Goal: Complete application form: Complete application form

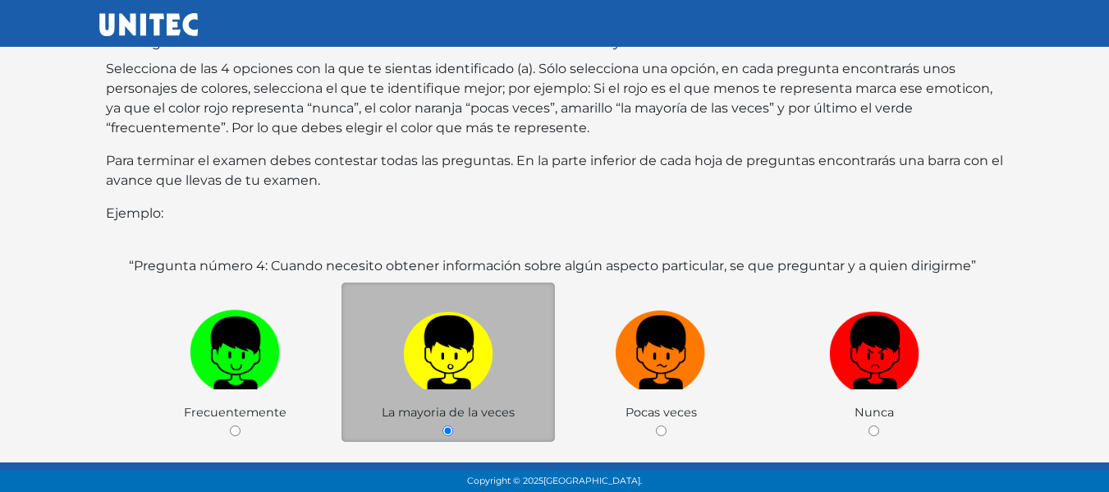
scroll to position [361, 0]
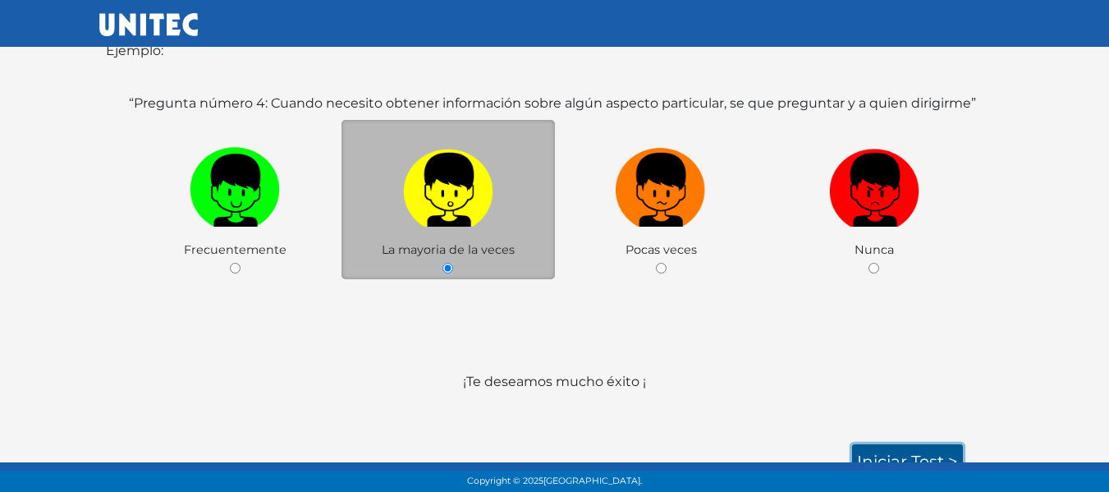
click at [899, 444] on link "Iniciar test >" at bounding box center [907, 461] width 111 height 34
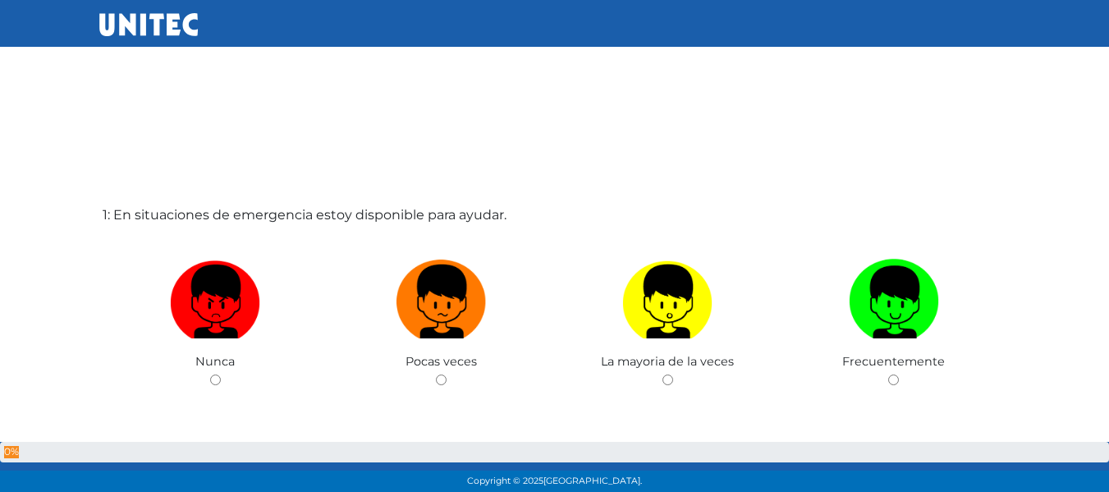
scroll to position [2, 0]
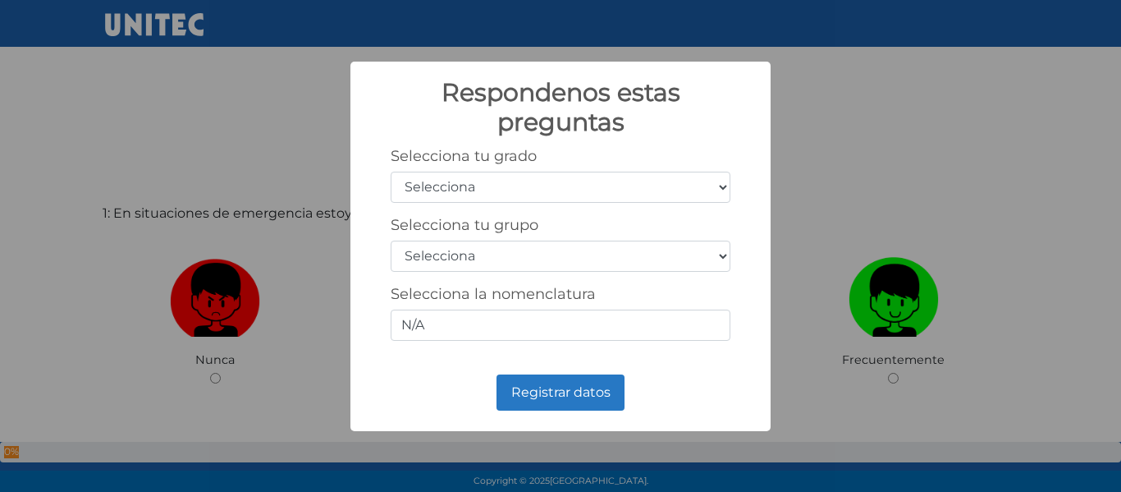
click at [548, 189] on select "Selecciona 1er grado 2do grado 3er grado 4to grado 5to grado 6to grado" at bounding box center [561, 187] width 340 height 31
select select "1"
click at [391, 172] on select "Selecciona 1er grado 2do grado 3er grado 4to grado 5to grado 6to grado" at bounding box center [561, 187] width 340 height 31
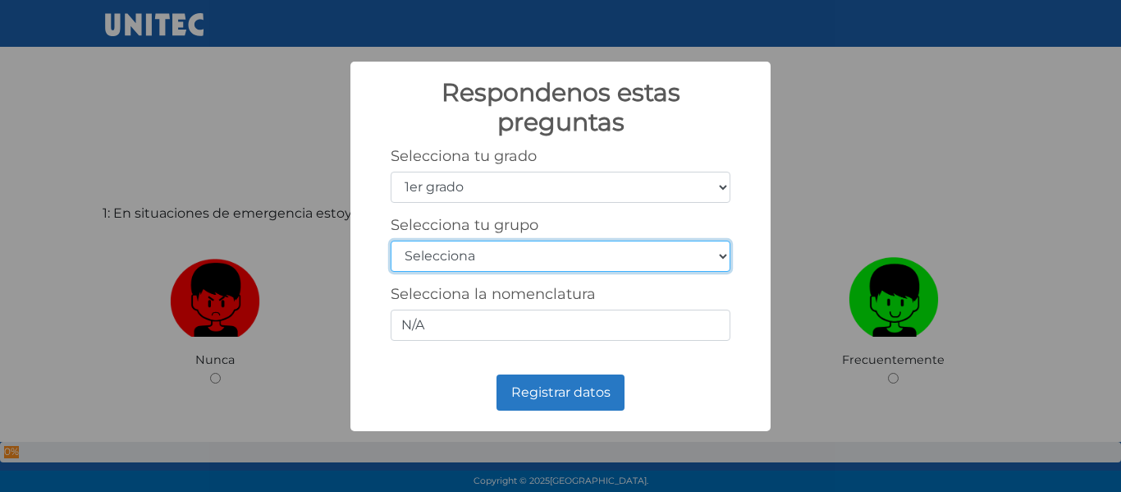
click at [456, 248] on select "Selecciona A B C D E F G H I J K L M N O P Q R S T U V W X Y Z" at bounding box center [561, 255] width 340 height 31
select select "m"
click at [391, 240] on select "Selecciona A B C D E F G H I J K L M N O P Q R S T U V W X Y Z" at bounding box center [561, 255] width 340 height 31
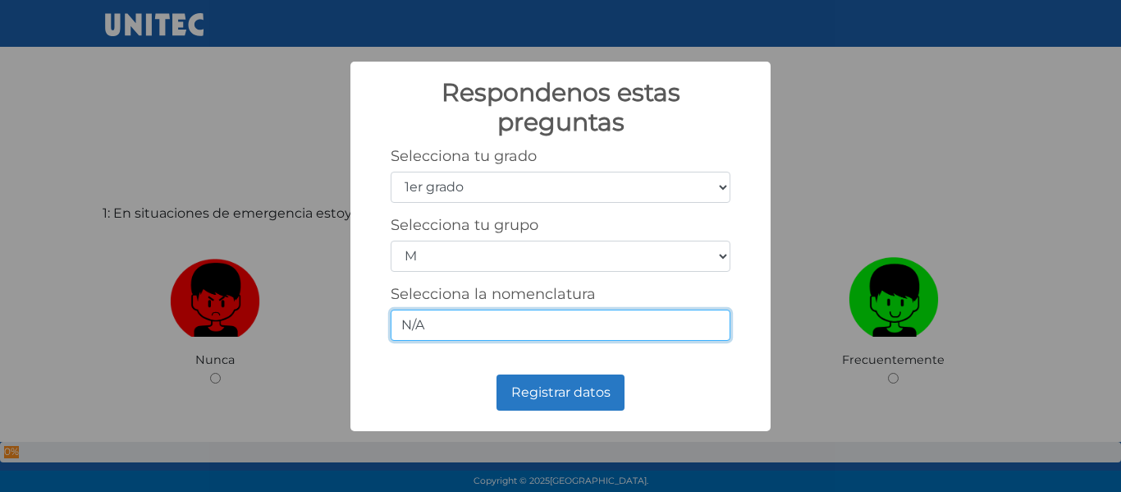
click at [468, 318] on input "N/A" at bounding box center [561, 324] width 340 height 31
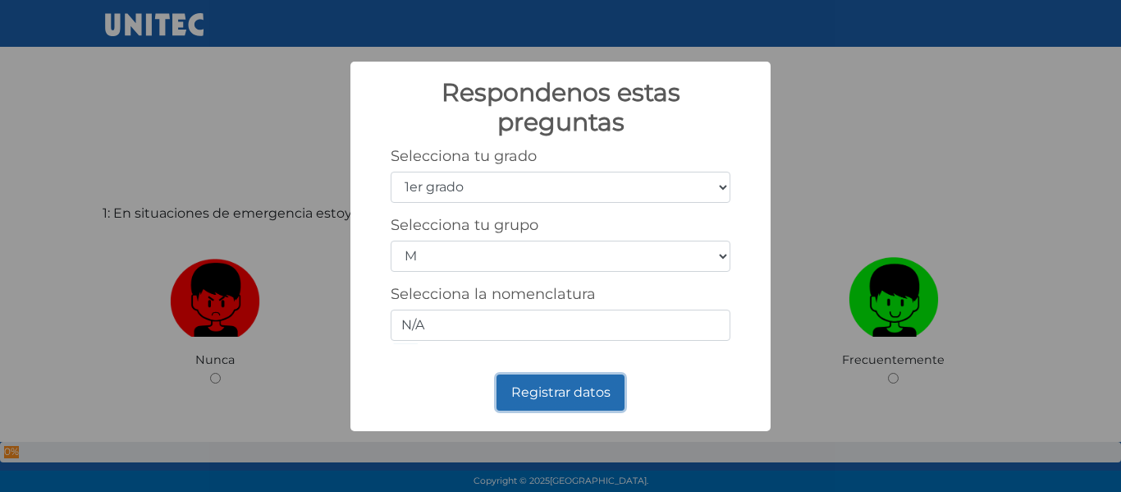
click at [537, 396] on button "Registrar datos" at bounding box center [560, 392] width 128 height 36
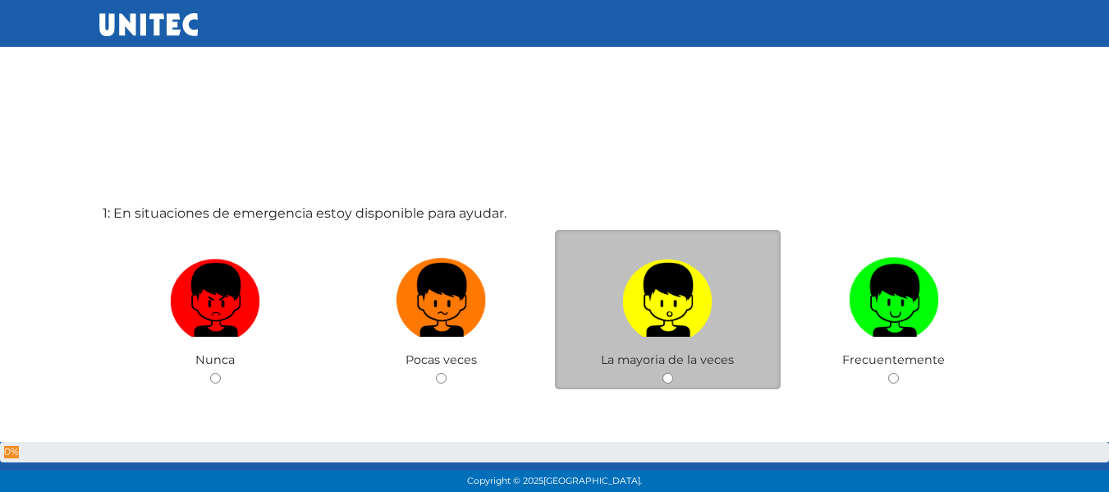
click at [695, 358] on span "La mayoria de la veces" at bounding box center [667, 359] width 133 height 15
click at [661, 379] on div "La mayoria de la veces" at bounding box center [668, 310] width 226 height 160
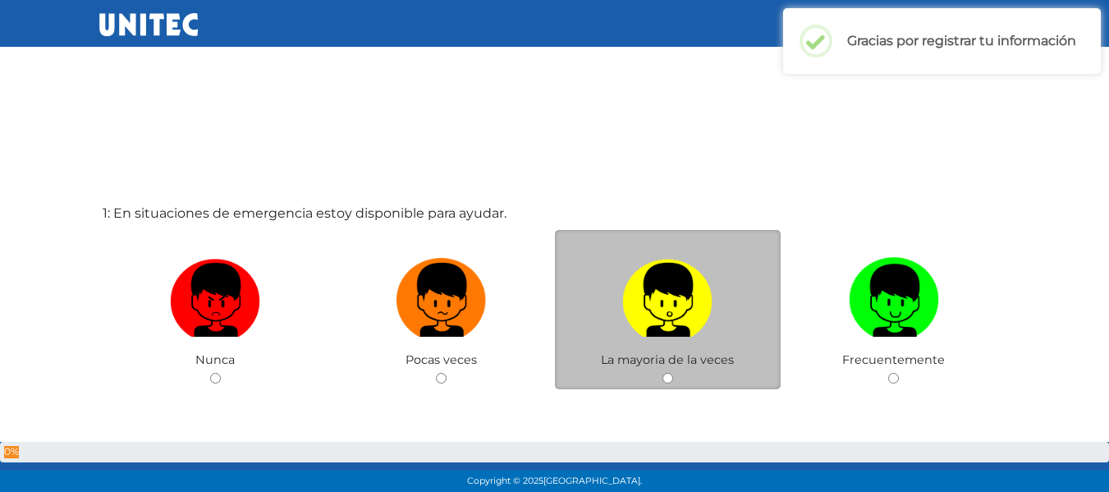
click at [667, 377] on input "radio" at bounding box center [667, 378] width 11 height 11
radio input "true"
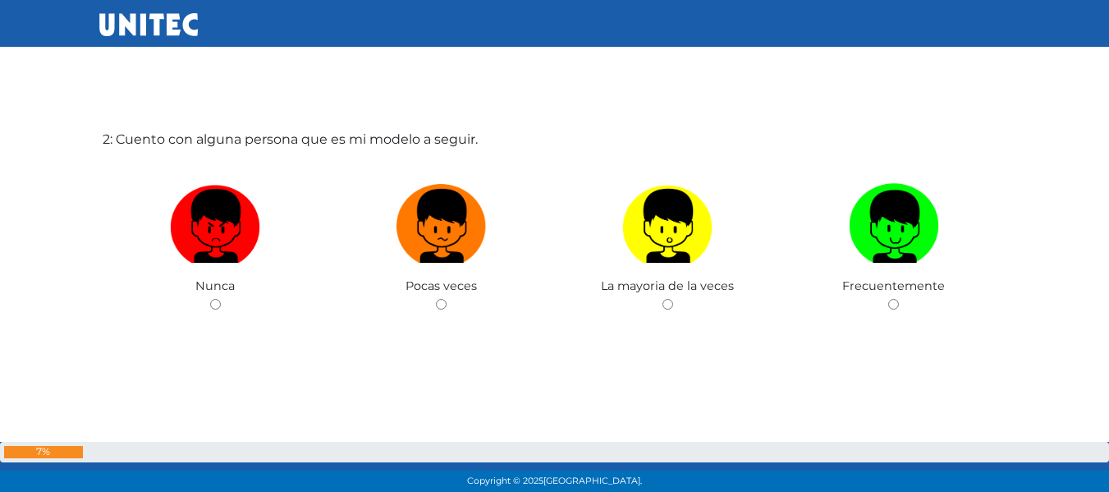
scroll to position [574, 0]
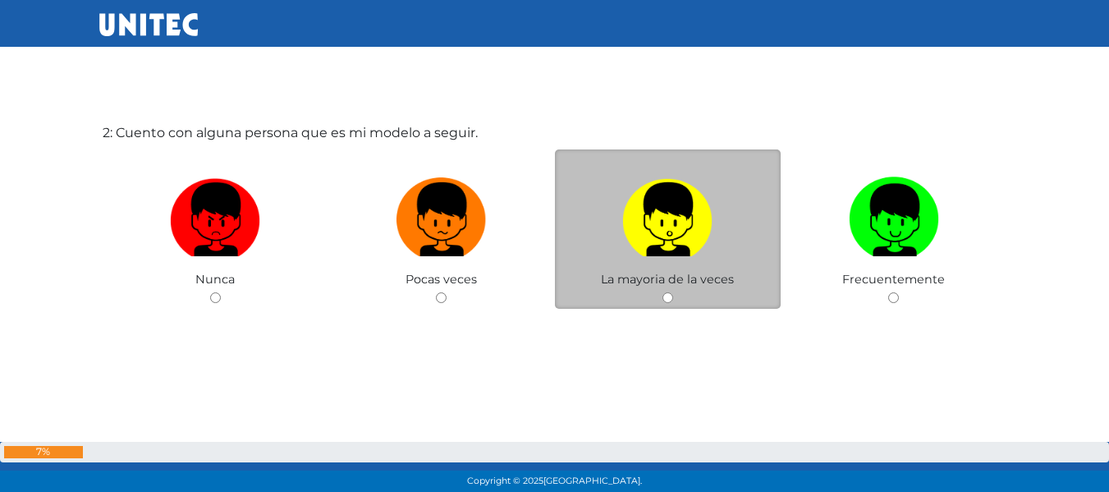
click at [666, 295] on input "radio" at bounding box center [667, 297] width 11 height 11
radio input "true"
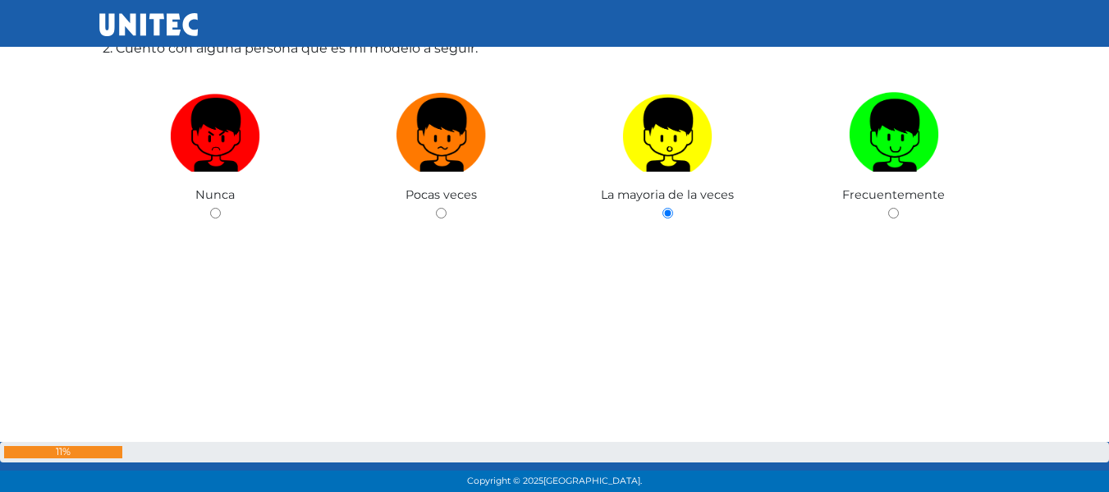
scroll to position [660, 0]
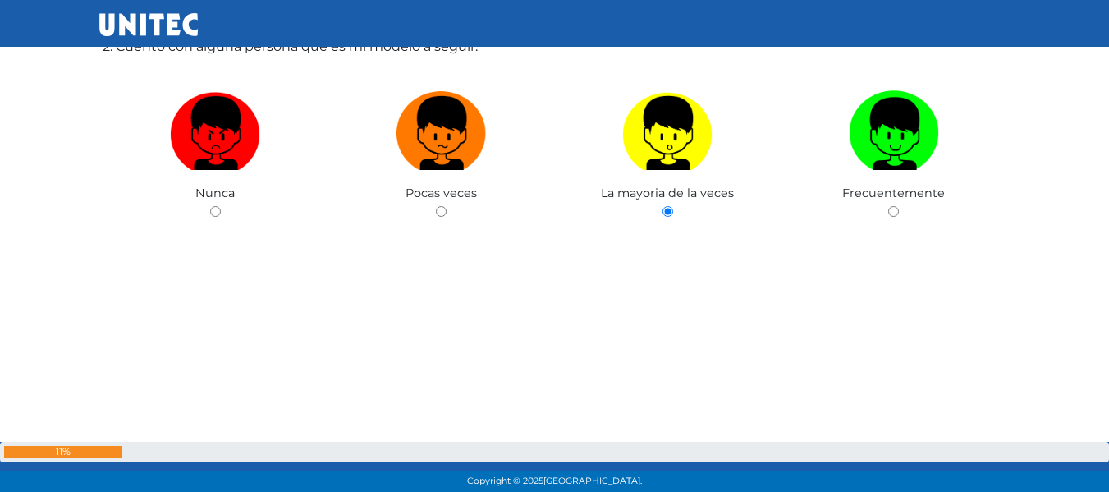
click at [524, 331] on div "2: Cuento con alguna persona que es mi modelo a seguir. Nunca Pocas veces La ma…" at bounding box center [554, 160] width 911 height 492
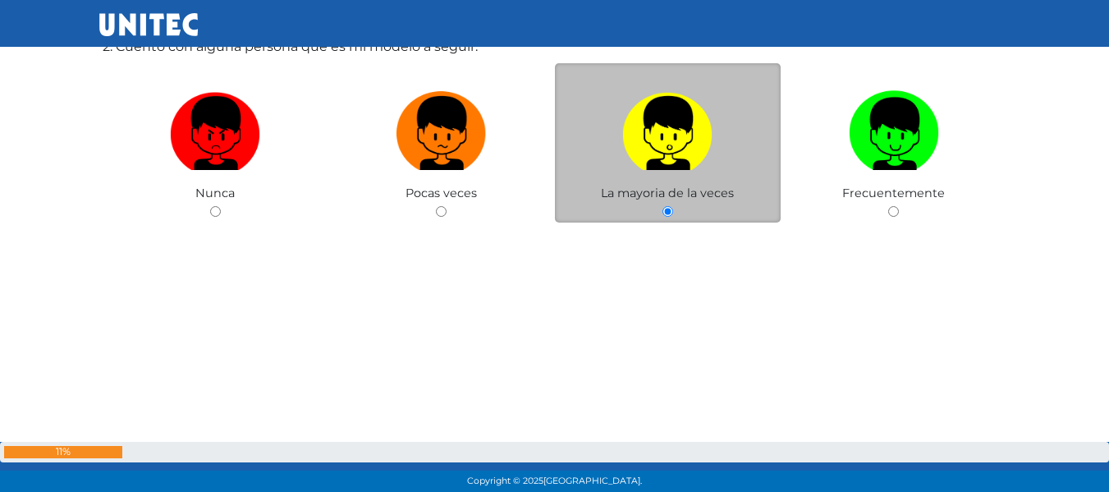
click at [656, 172] on label at bounding box center [668, 134] width 226 height 100
click at [662, 206] on input "radio" at bounding box center [667, 211] width 11 height 11
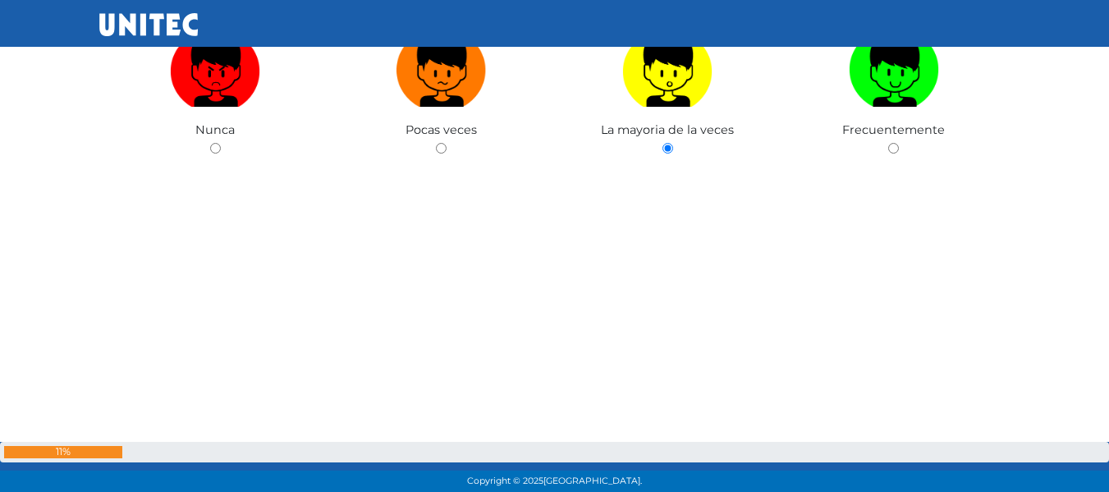
scroll to position [0, 0]
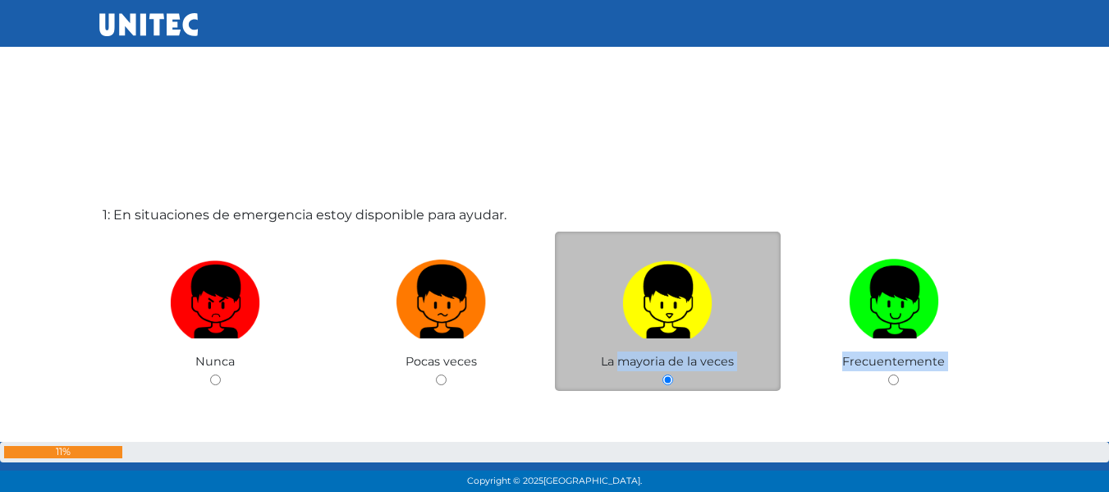
drag, startPoint x: 655, startPoint y: 172, endPoint x: 656, endPoint y: 360, distance: 188.7
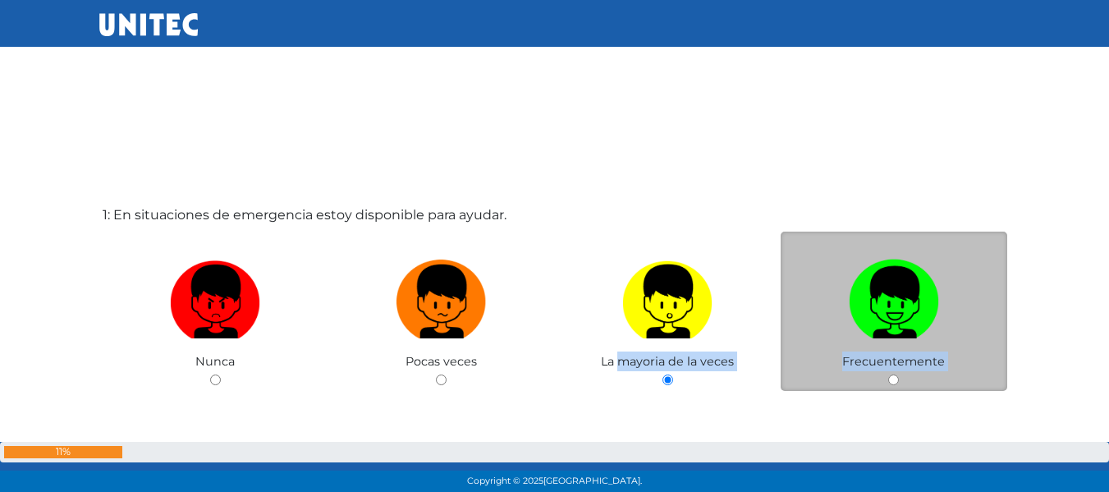
click at [861, 299] on img at bounding box center [894, 296] width 90 height 86
click at [888, 374] on input "radio" at bounding box center [893, 379] width 11 height 11
radio input "true"
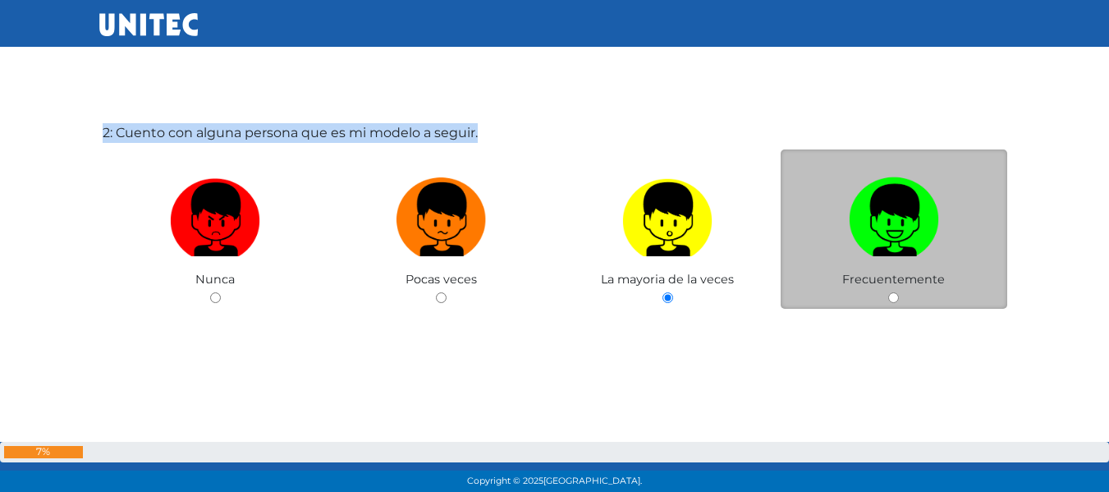
click at [906, 224] on img at bounding box center [894, 214] width 90 height 86
click at [899, 292] on input "radio" at bounding box center [893, 297] width 11 height 11
radio input "true"
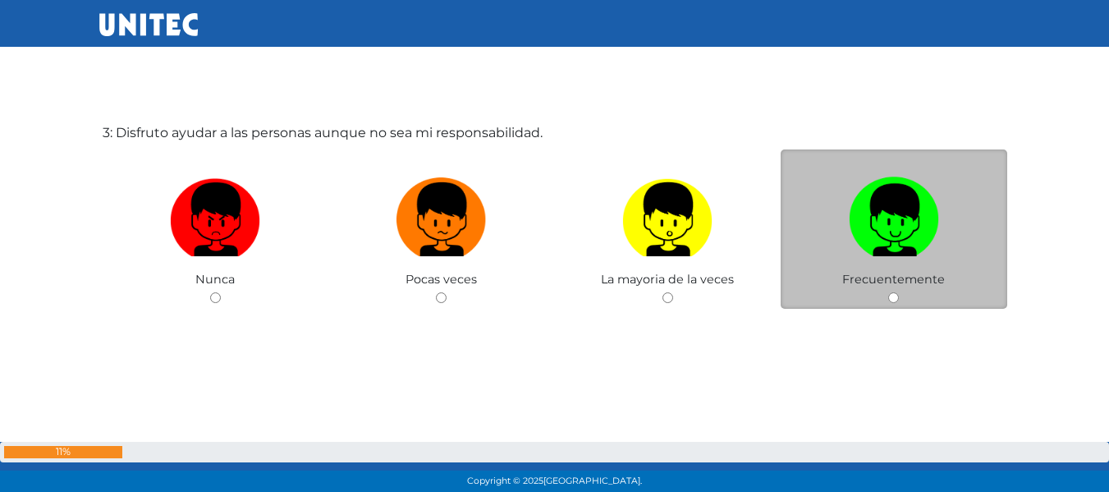
click at [884, 265] on label at bounding box center [893, 220] width 226 height 100
click at [888, 292] on input "radio" at bounding box center [893, 297] width 11 height 11
radio input "true"
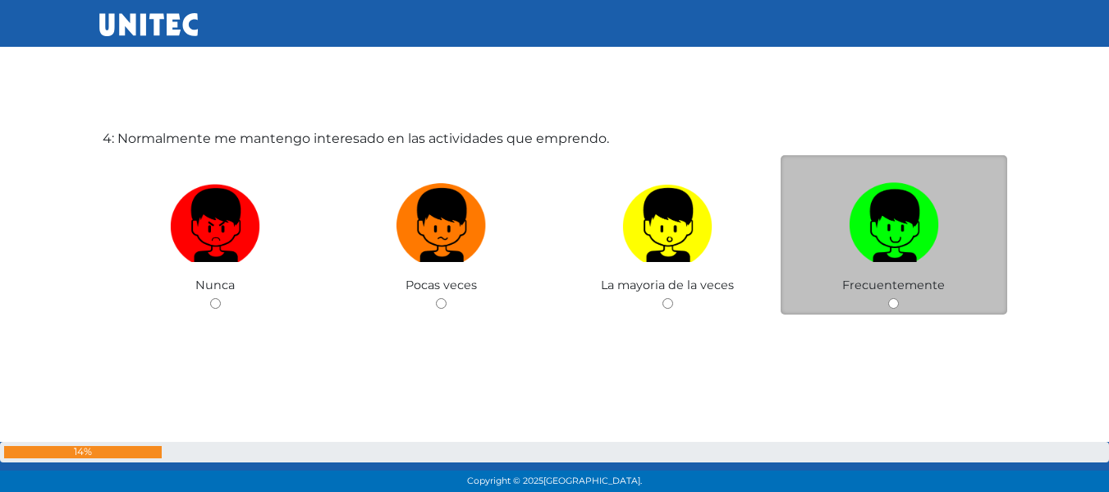
scroll to position [1557, 0]
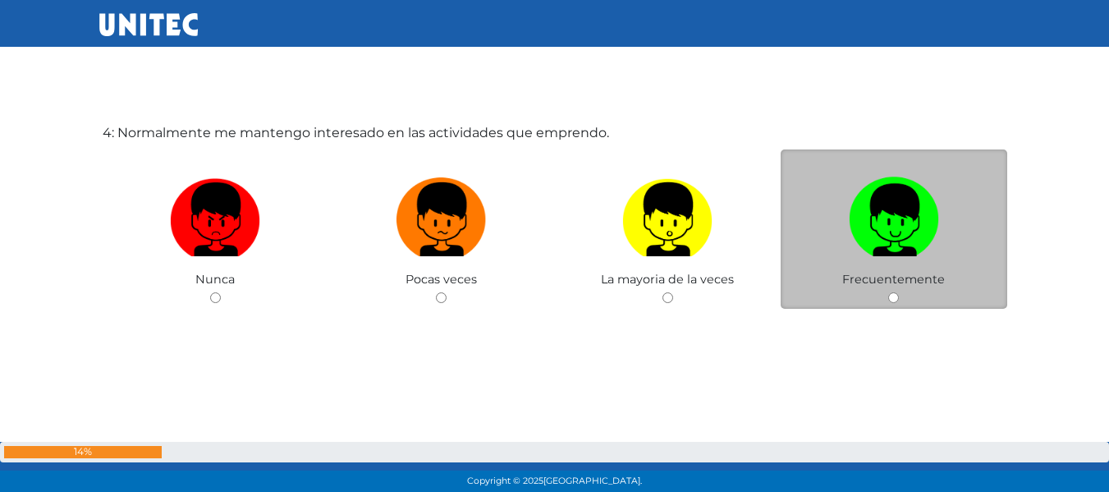
click at [899, 304] on div "Frecuentemente" at bounding box center [893, 229] width 226 height 160
click at [894, 295] on input "radio" at bounding box center [893, 297] width 11 height 11
radio input "true"
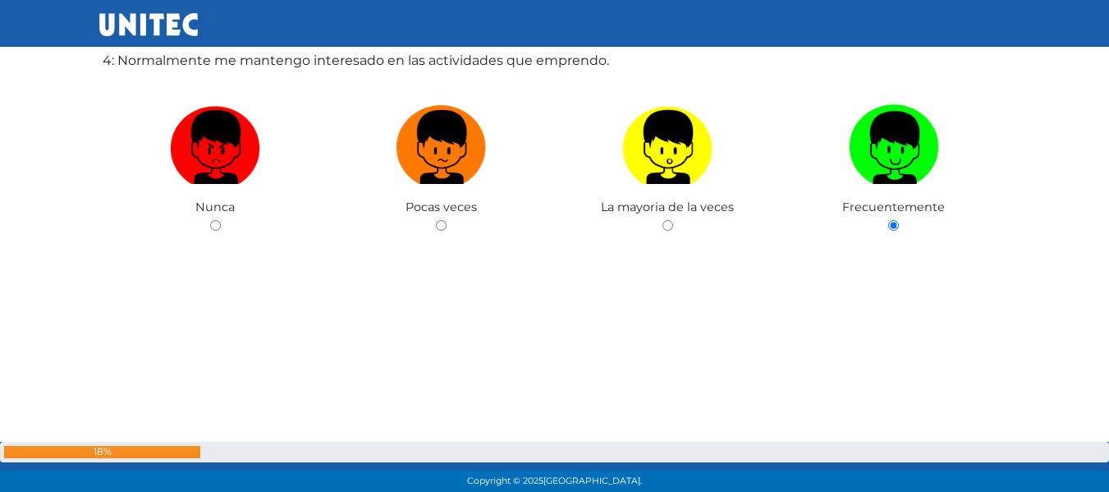
scroll to position [1640, 0]
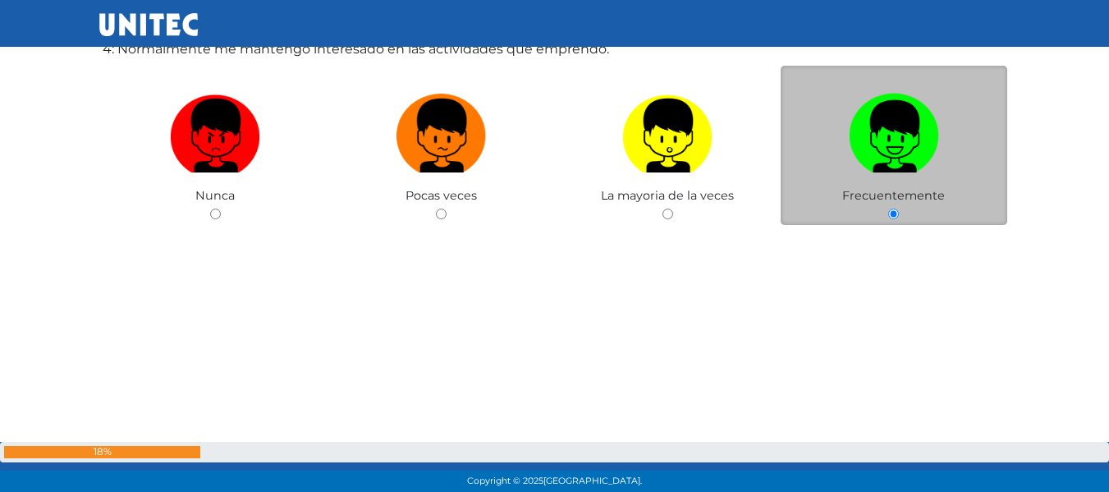
click at [928, 136] on img at bounding box center [894, 130] width 90 height 86
click at [899, 208] on input "radio" at bounding box center [893, 213] width 11 height 11
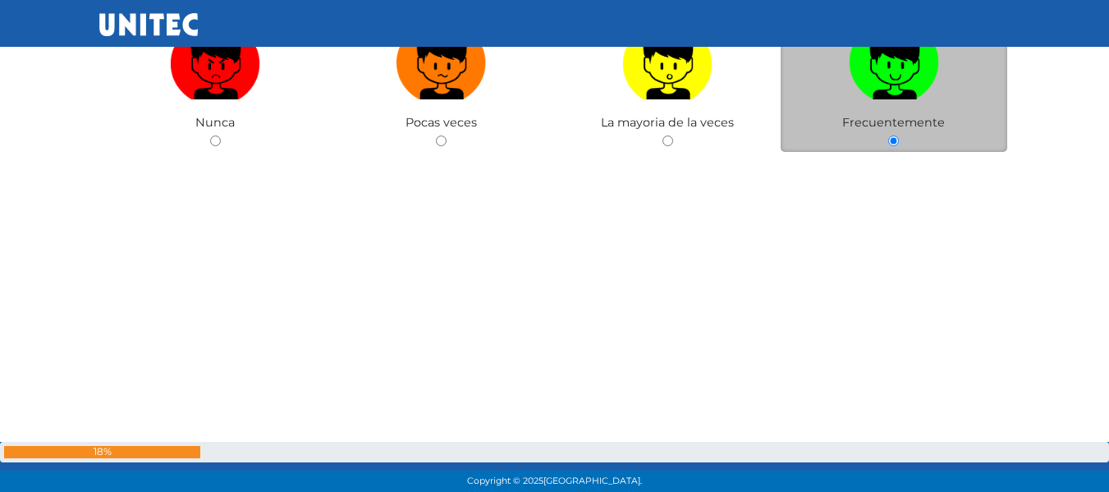
scroll to position [1728, 0]
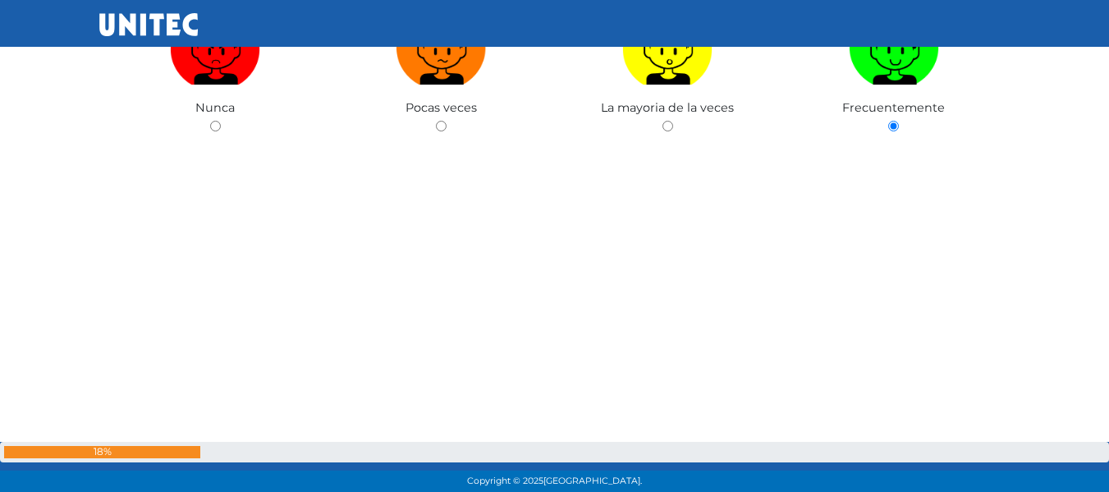
click at [829, 289] on div "4: Normalmente me mantengo interesado en las actividades que emprendo. Nunca Po…" at bounding box center [554, 74] width 911 height 492
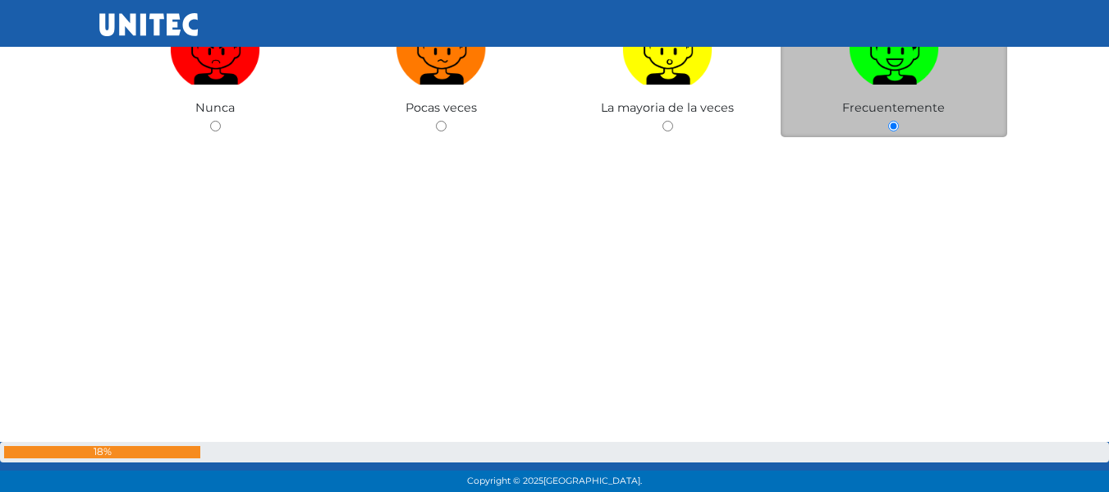
click at [896, 84] on img at bounding box center [894, 42] width 90 height 86
click at [896, 121] on input "radio" at bounding box center [893, 126] width 11 height 11
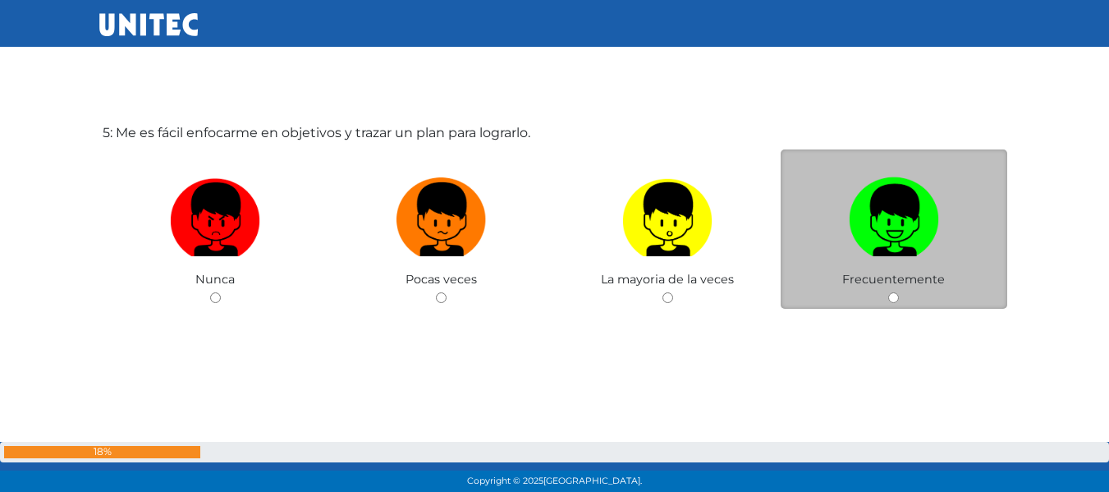
click at [889, 183] on img at bounding box center [894, 214] width 90 height 86
click at [889, 292] on input "radio" at bounding box center [893, 297] width 11 height 11
radio input "true"
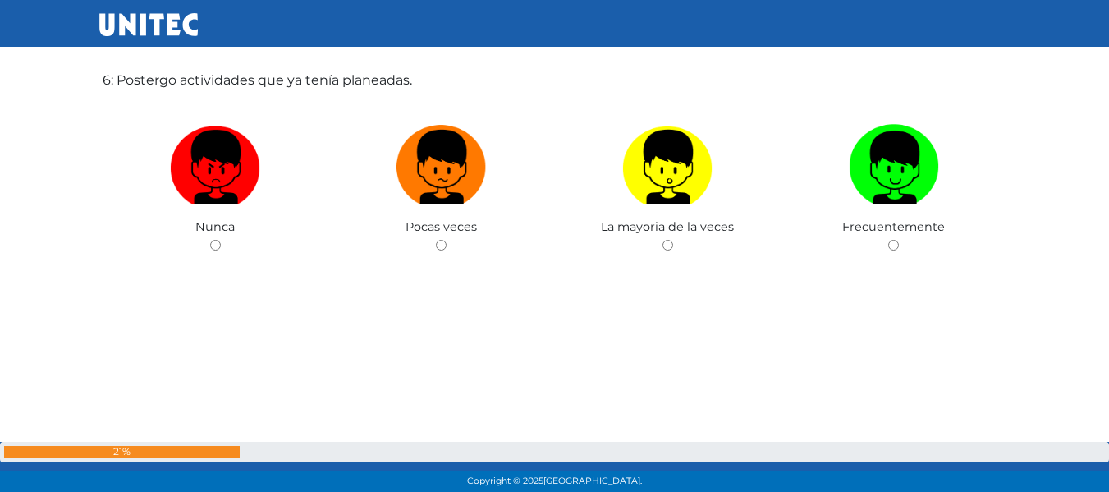
scroll to position [2491, 0]
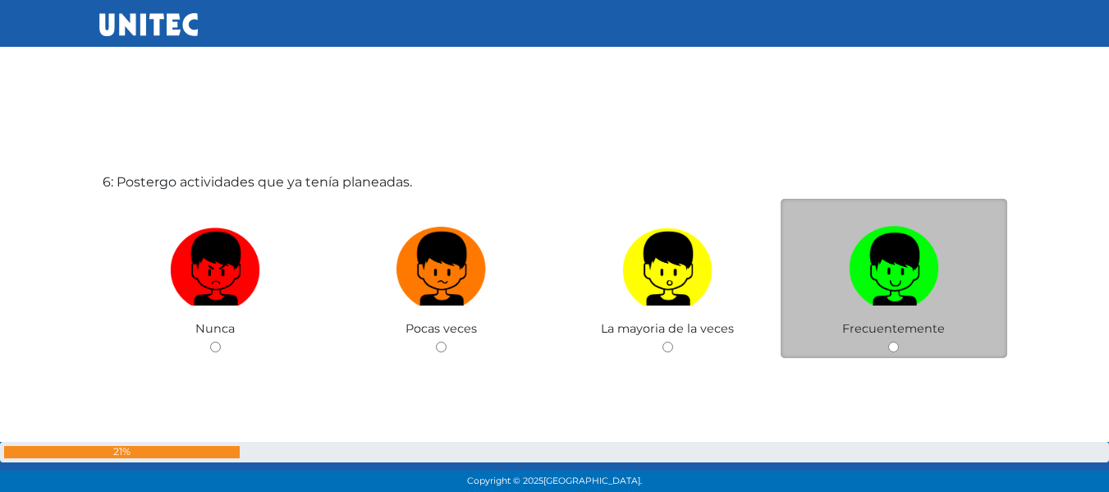
click at [968, 251] on label at bounding box center [893, 269] width 226 height 100
click at [899, 341] on input "radio" at bounding box center [893, 346] width 11 height 11
radio input "true"
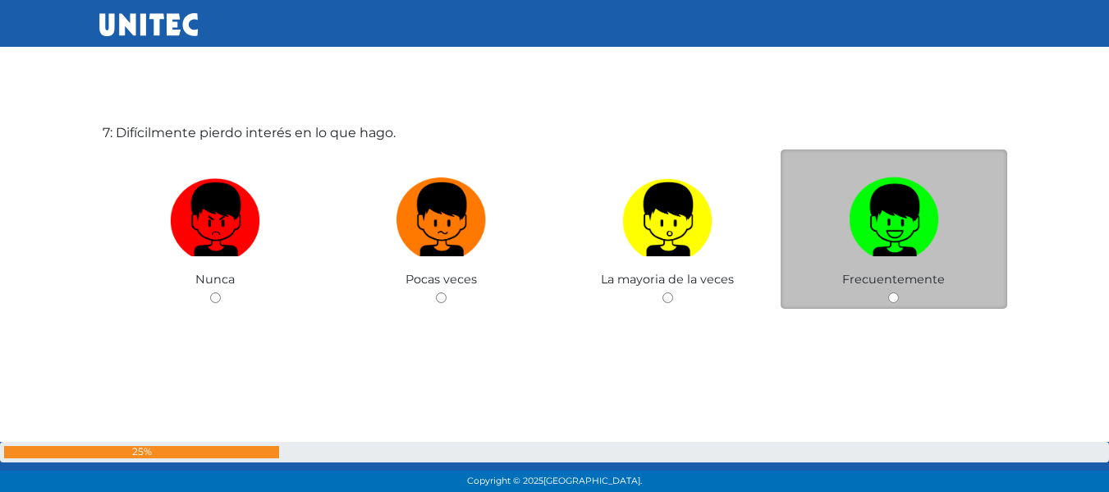
click at [926, 212] on img at bounding box center [894, 214] width 90 height 86
click at [899, 292] on input "radio" at bounding box center [893, 297] width 11 height 11
radio input "true"
click at [905, 207] on img at bounding box center [894, 214] width 90 height 86
click at [899, 292] on input "radio" at bounding box center [893, 297] width 11 height 11
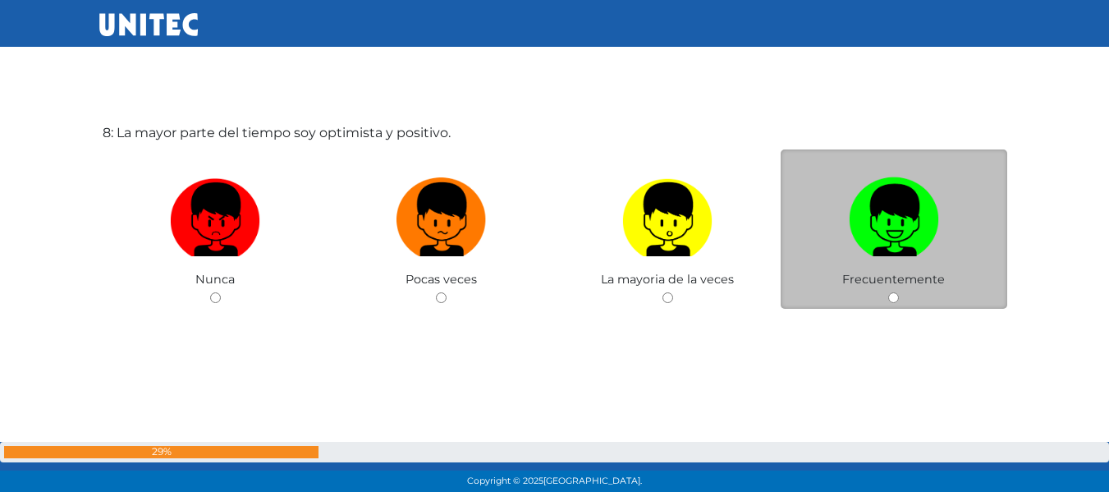
radio input "true"
click at [902, 236] on img at bounding box center [894, 214] width 90 height 86
click at [899, 292] on input "radio" at bounding box center [893, 297] width 11 height 11
radio input "true"
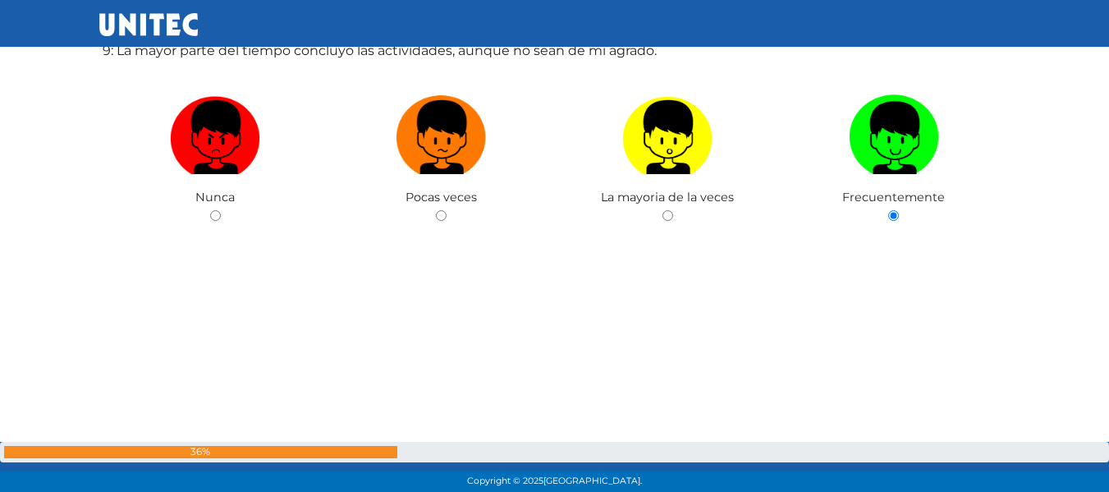
scroll to position [4100, 0]
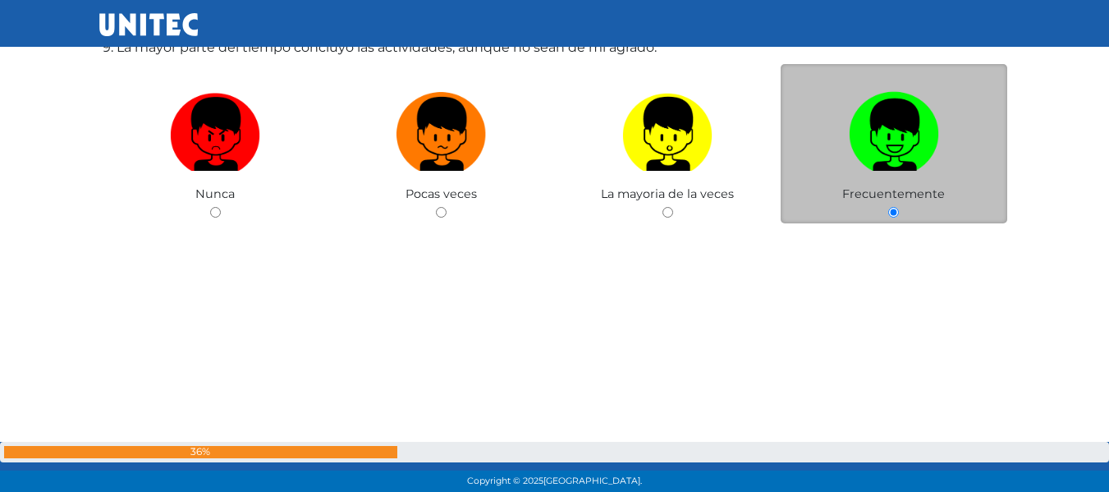
drag, startPoint x: 900, startPoint y: 172, endPoint x: 899, endPoint y: 123, distance: 49.3
click at [899, 123] on label at bounding box center [893, 135] width 226 height 100
click at [899, 207] on input "radio" at bounding box center [893, 212] width 11 height 11
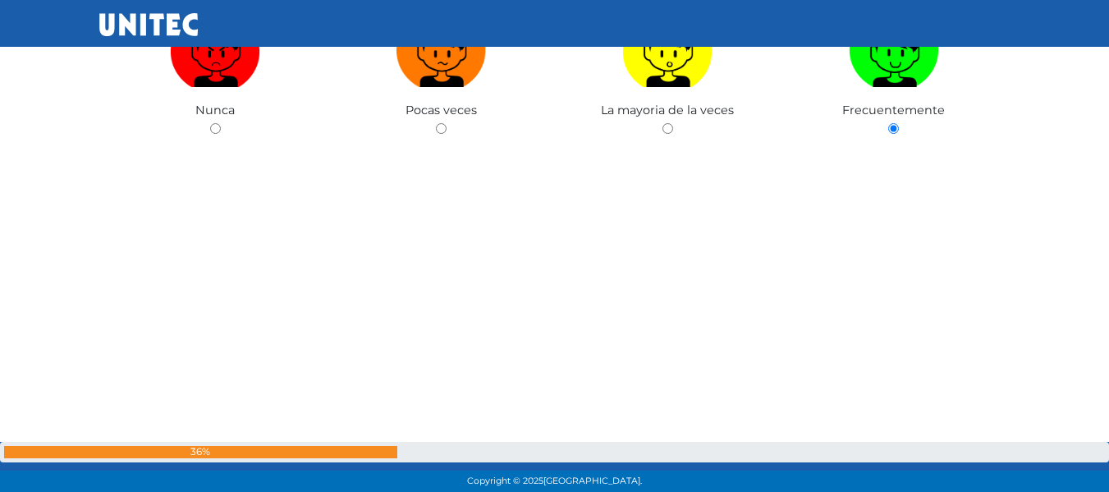
scroll to position [4188, 0]
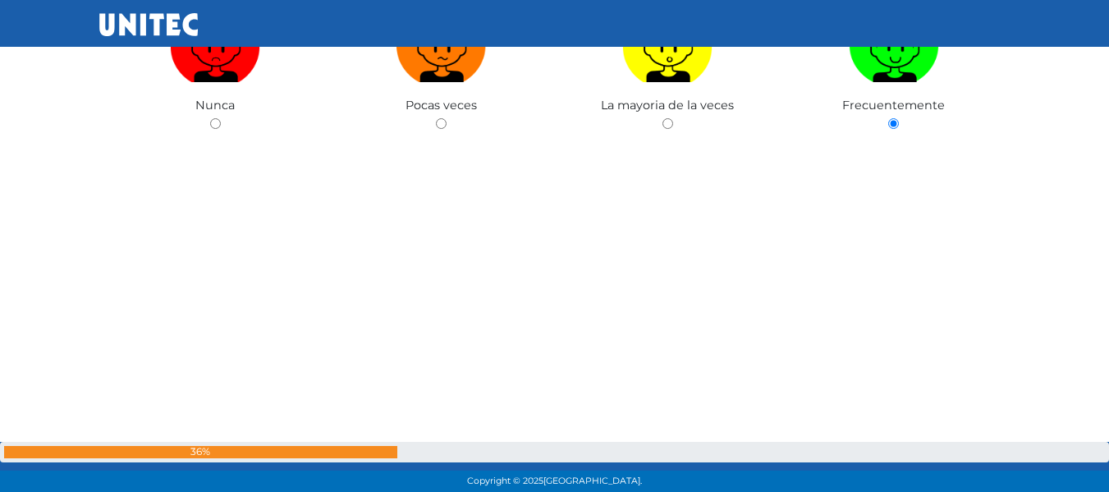
drag, startPoint x: 958, startPoint y: 223, endPoint x: 1106, endPoint y: 446, distance: 267.7
click at [989, 194] on div "9: La mayor parte del tiempo concluyo las actividades, aunque no sean de mi agr…" at bounding box center [554, 72] width 911 height 492
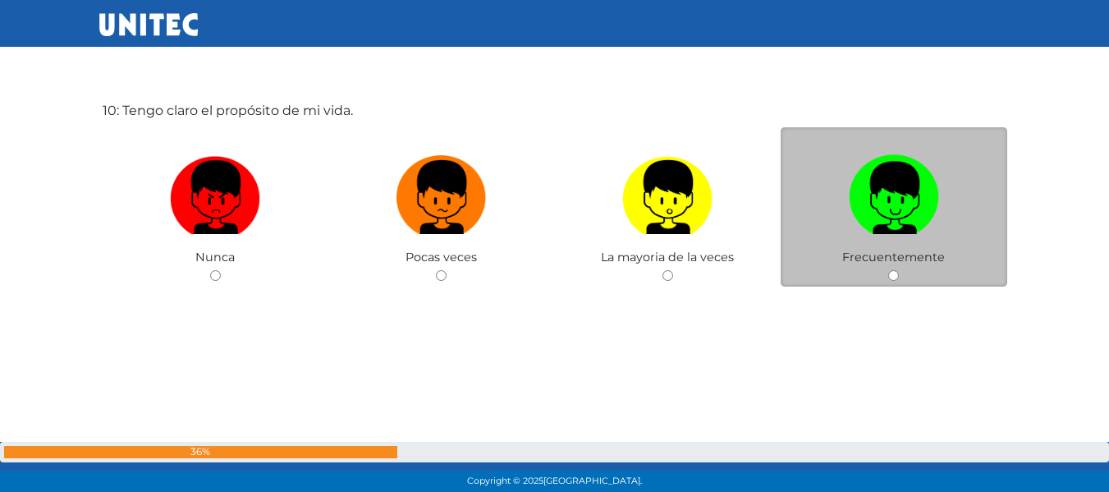
click at [922, 238] on label at bounding box center [893, 198] width 226 height 100
click at [899, 270] on input "radio" at bounding box center [893, 275] width 11 height 11
radio input "true"
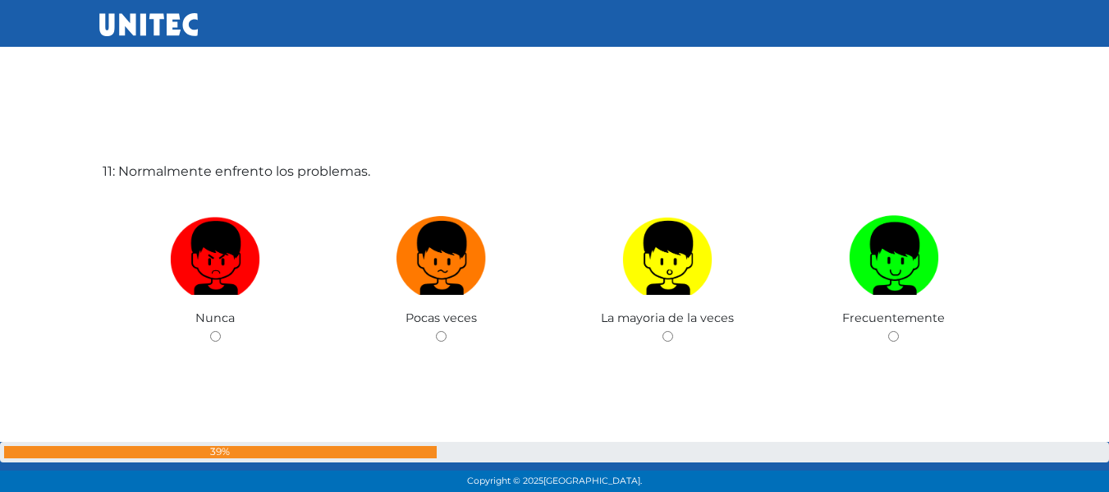
scroll to position [4997, 0]
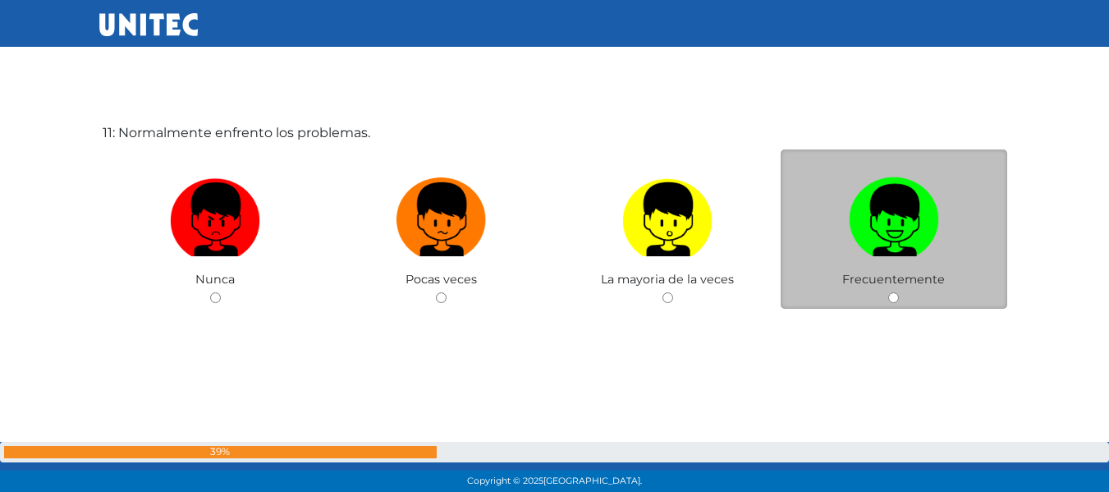
click at [927, 245] on img at bounding box center [894, 214] width 90 height 86
click at [899, 292] on input "radio" at bounding box center [893, 297] width 11 height 11
radio input "true"
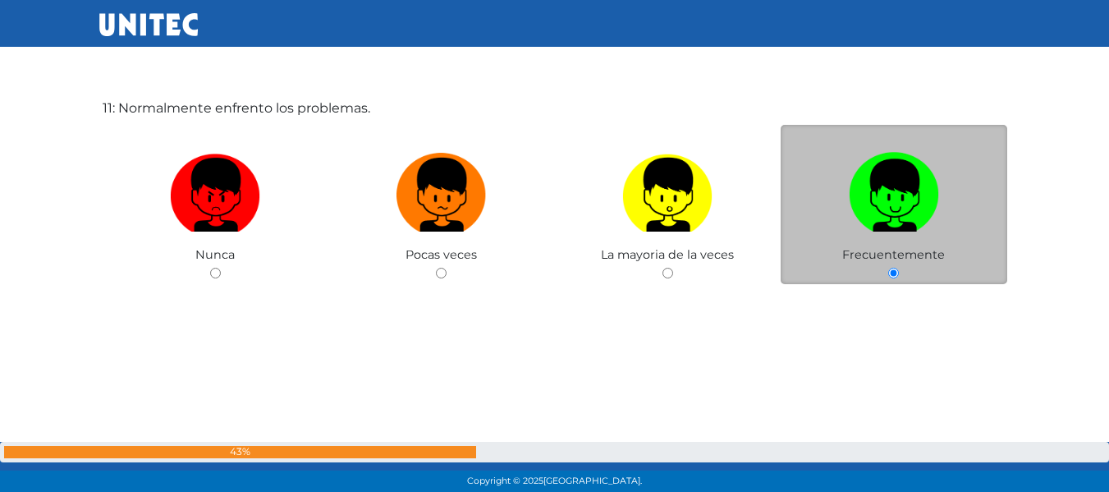
scroll to position [5042, 0]
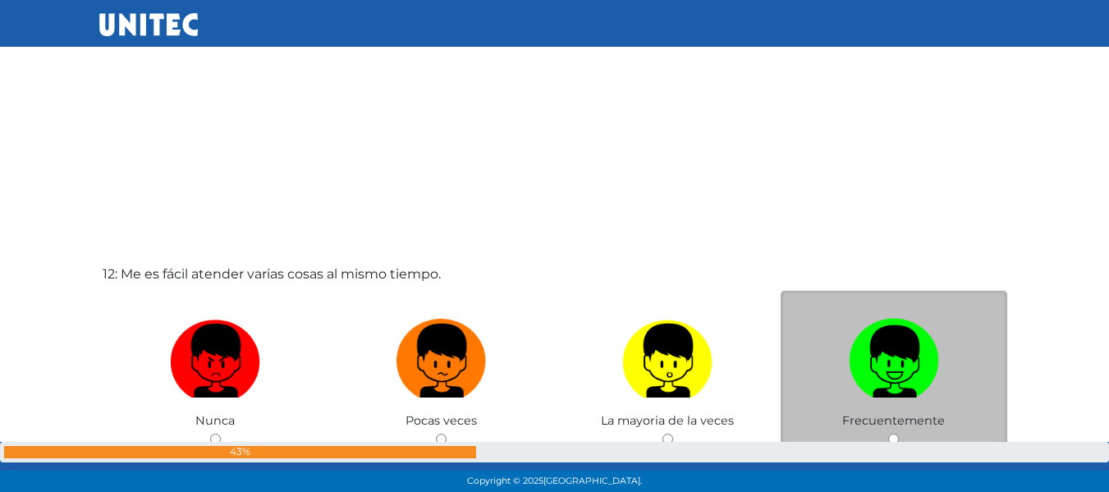
click at [892, 322] on img at bounding box center [894, 355] width 90 height 86
click at [892, 433] on input "radio" at bounding box center [893, 438] width 11 height 11
radio input "true"
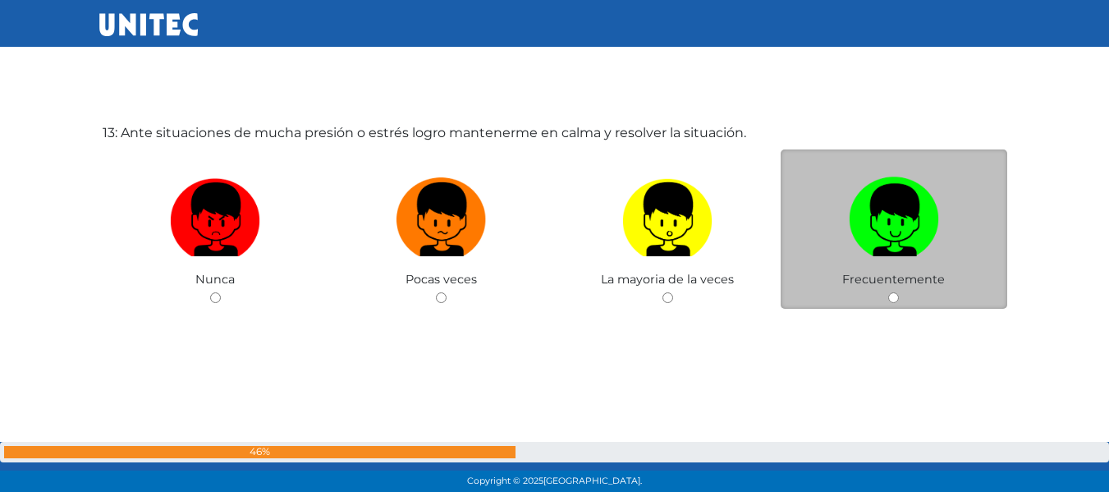
click at [890, 301] on input "radio" at bounding box center [893, 297] width 11 height 11
radio input "true"
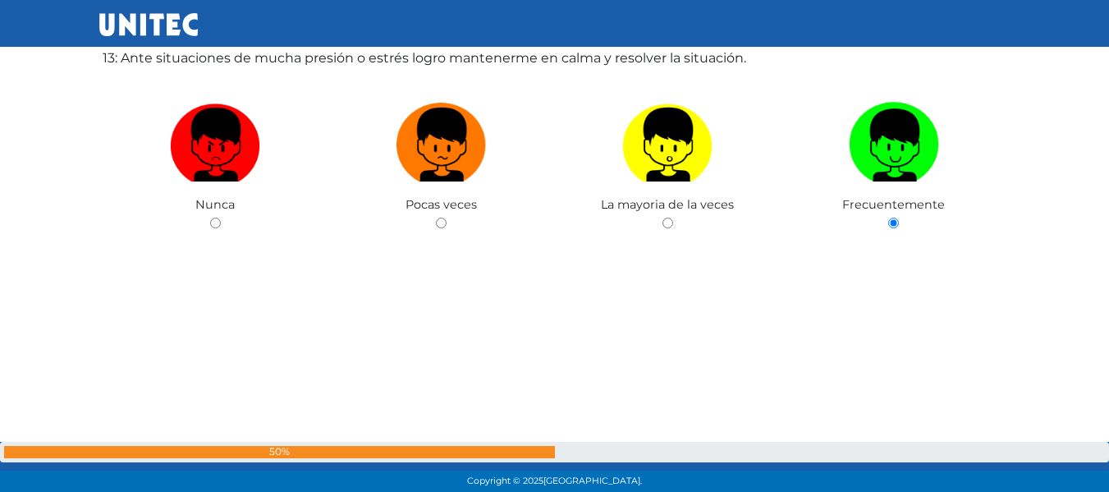
scroll to position [6067, 0]
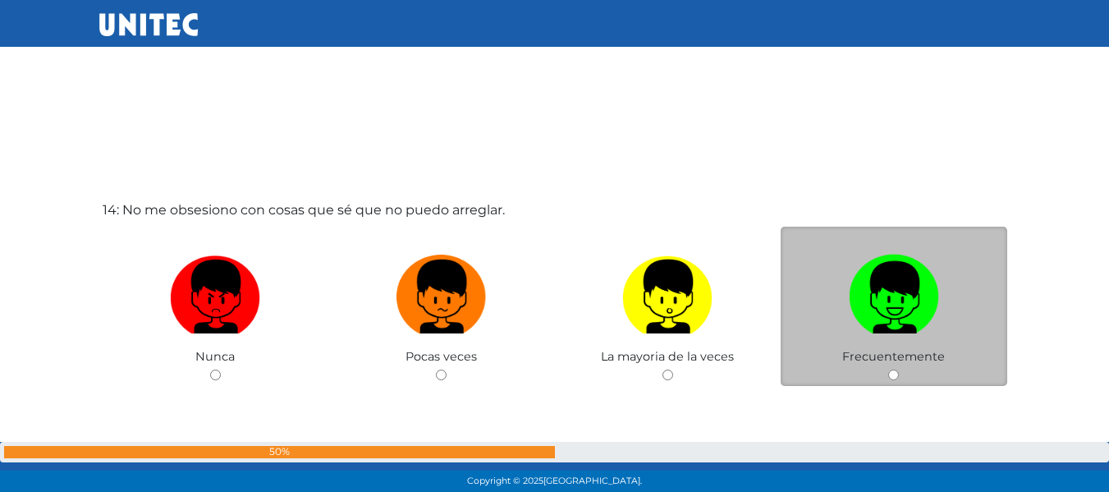
click at [926, 332] on img at bounding box center [894, 291] width 90 height 86
click at [899, 369] on input "radio" at bounding box center [893, 374] width 11 height 11
radio input "true"
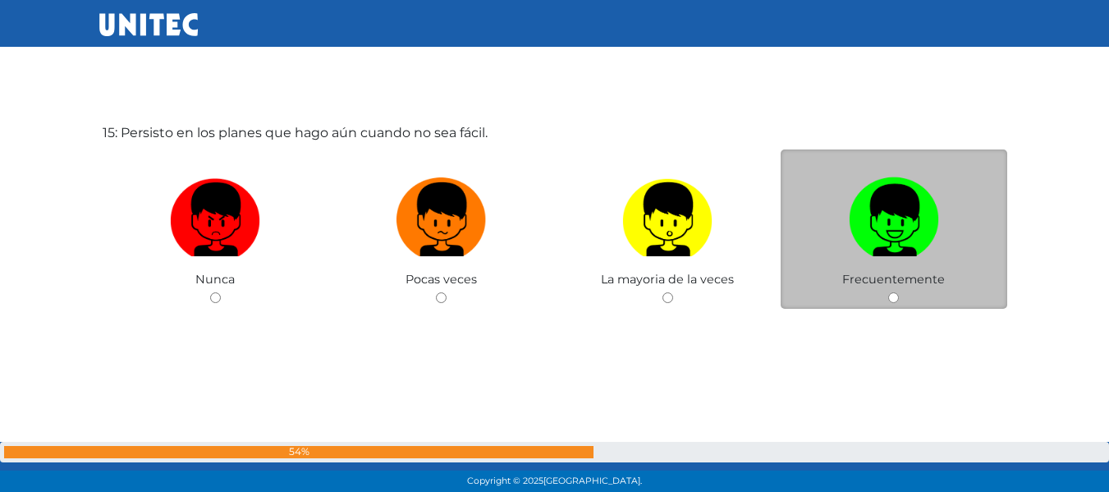
click at [912, 249] on img at bounding box center [894, 214] width 90 height 86
click at [899, 292] on input "radio" at bounding box center [893, 297] width 11 height 11
radio input "true"
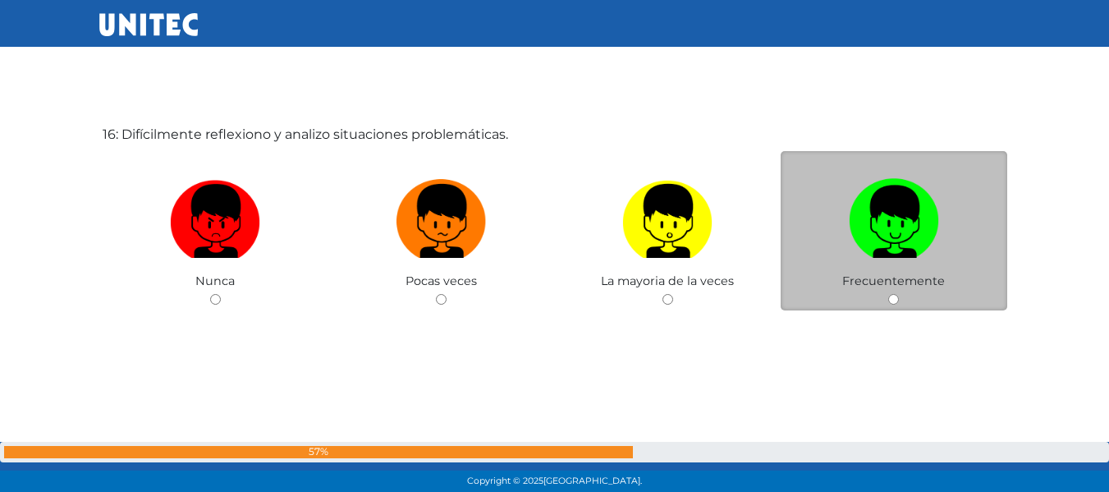
scroll to position [7455, 0]
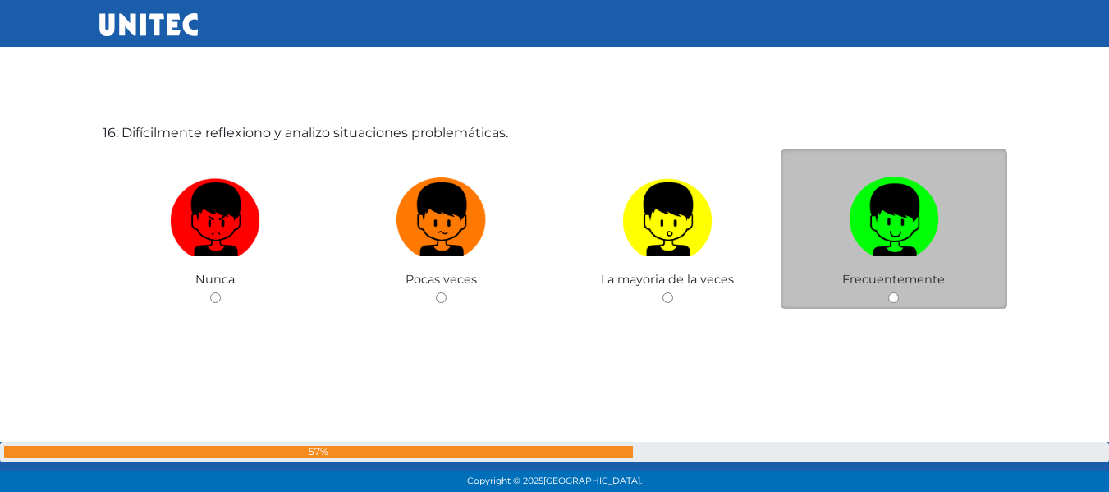
click at [887, 293] on div "Frecuentemente" at bounding box center [893, 229] width 226 height 160
click at [877, 199] on img at bounding box center [894, 214] width 90 height 86
click at [888, 292] on input "radio" at bounding box center [893, 297] width 11 height 11
radio input "true"
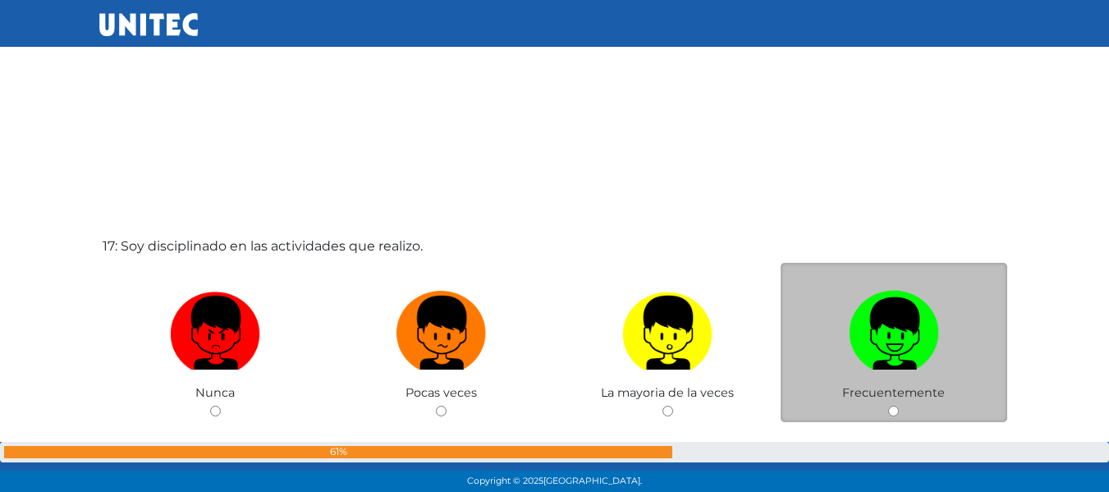
click at [850, 308] on img at bounding box center [894, 327] width 90 height 86
click at [888, 405] on input "radio" at bounding box center [893, 410] width 11 height 11
radio input "true"
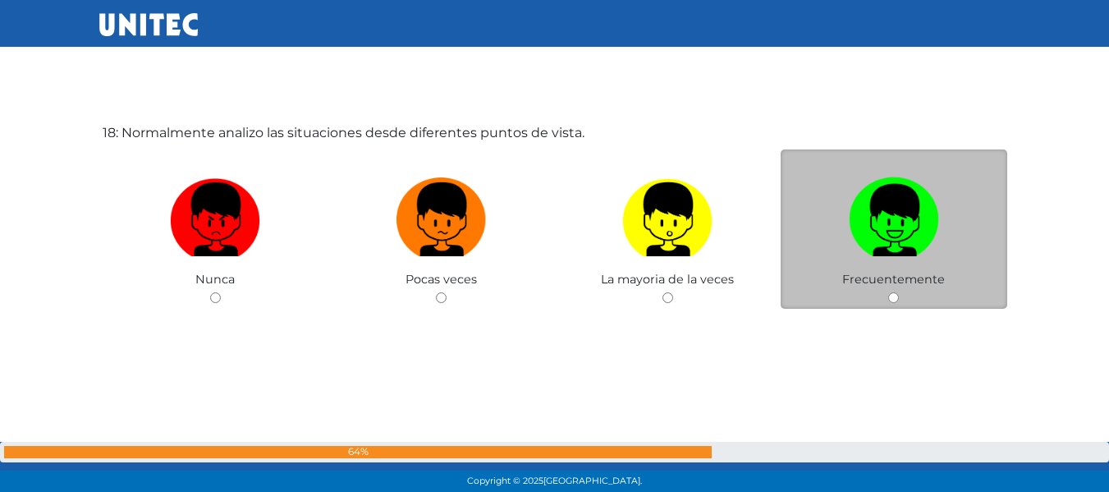
click at [871, 199] on img at bounding box center [894, 214] width 90 height 86
click at [888, 292] on input "radio" at bounding box center [893, 297] width 11 height 11
radio input "true"
click at [858, 254] on img at bounding box center [894, 214] width 90 height 86
click at [888, 292] on input "radio" at bounding box center [893, 297] width 11 height 11
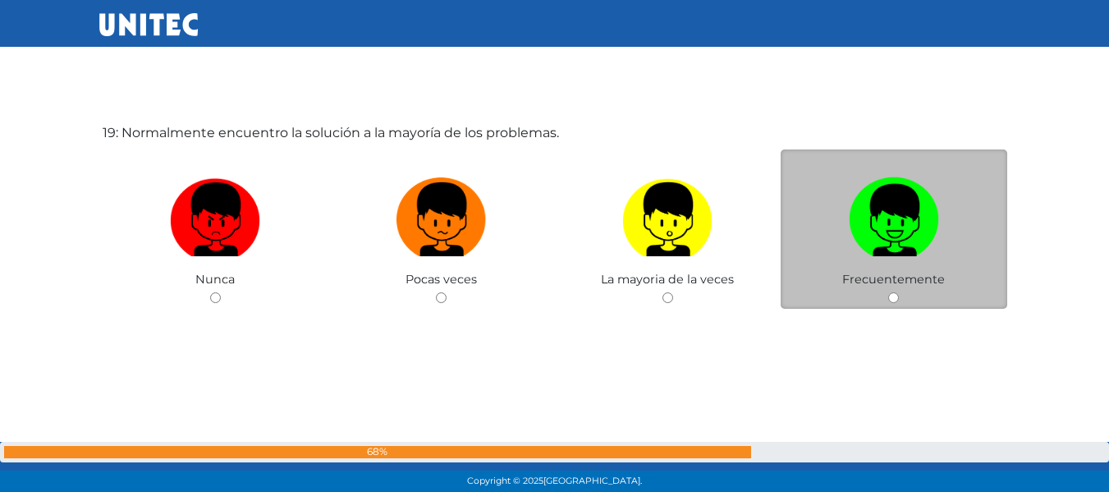
radio input "true"
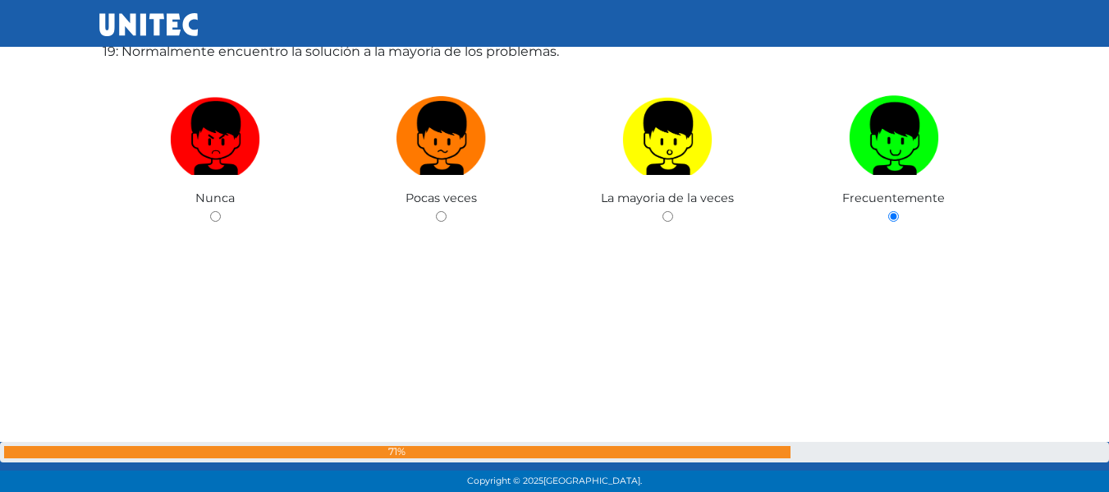
scroll to position [9016, 0]
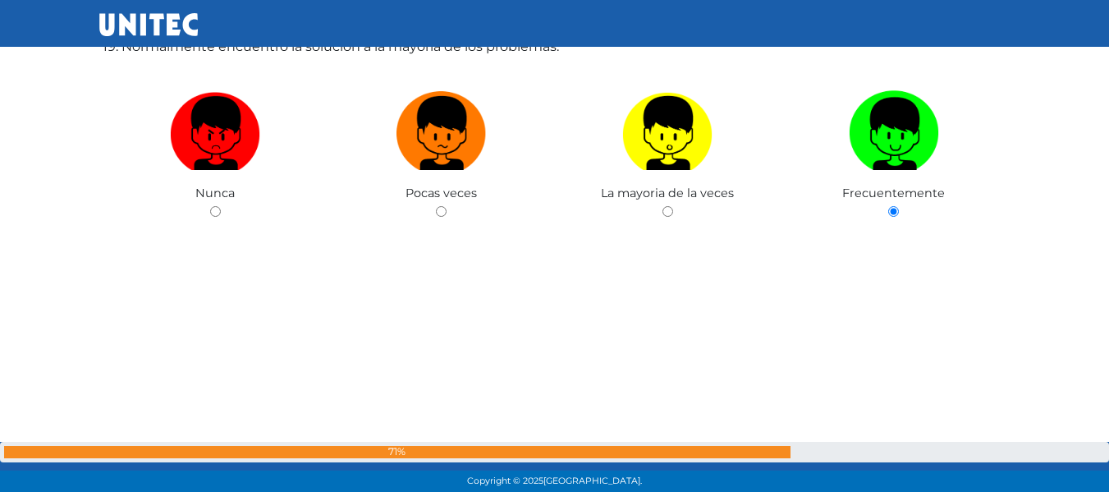
click at [898, 319] on div "19: Normalmente encuentro la solución a la mayoría de los problemas. Nunca Poca…" at bounding box center [554, 160] width 911 height 492
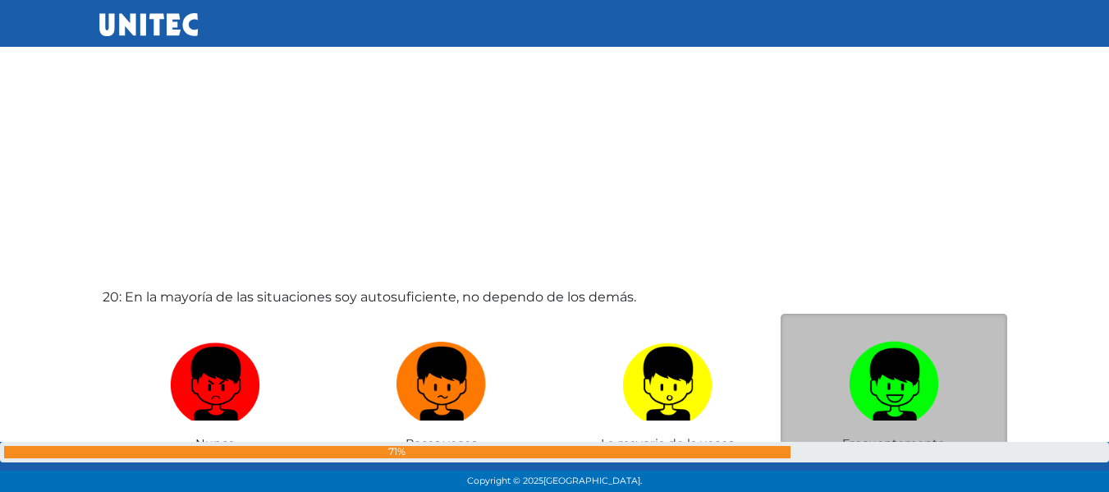
click at [928, 387] on img at bounding box center [894, 378] width 90 height 86
click at [899, 456] on input "radio" at bounding box center [893, 461] width 11 height 11
radio input "true"
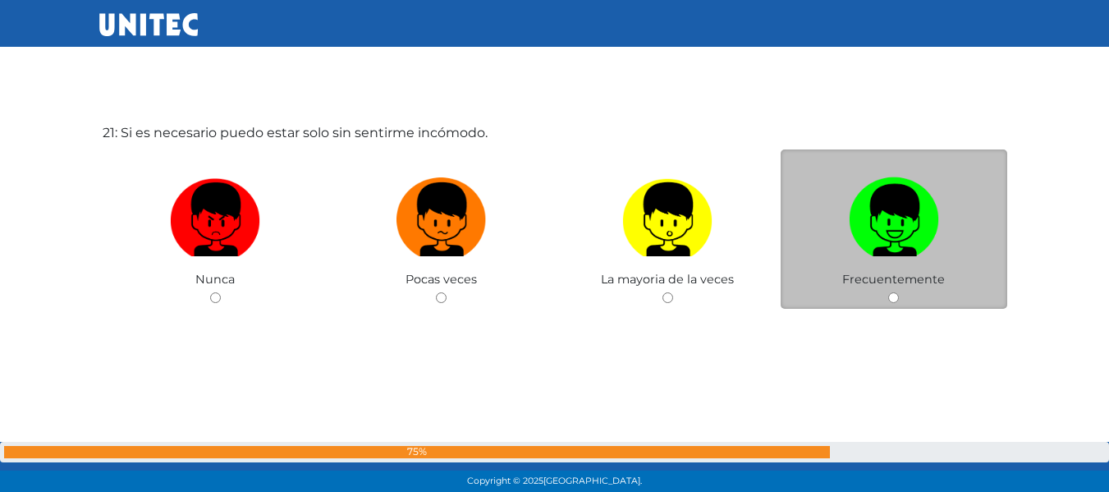
click at [913, 233] on img at bounding box center [894, 214] width 90 height 86
click at [899, 292] on input "radio" at bounding box center [893, 297] width 11 height 11
radio input "true"
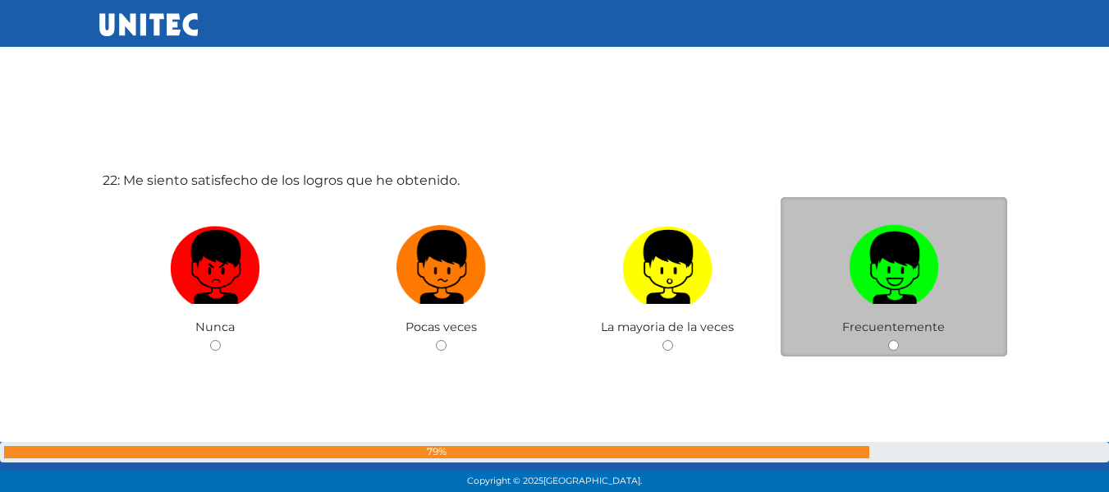
click at [885, 293] on img at bounding box center [894, 261] width 90 height 86
click at [888, 340] on input "radio" at bounding box center [893, 345] width 11 height 11
radio input "true"
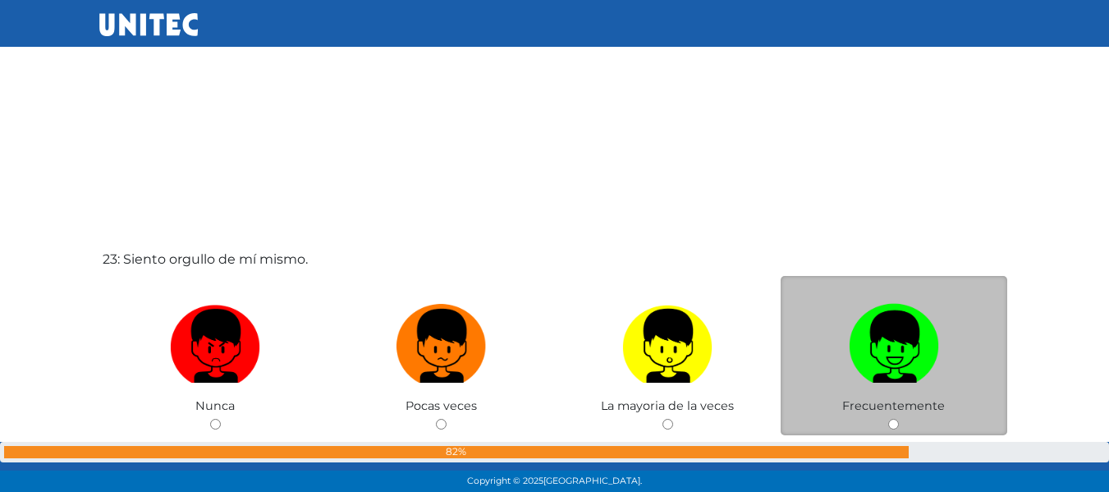
click at [871, 317] on img at bounding box center [894, 340] width 90 height 86
click at [888, 419] on input "radio" at bounding box center [893, 424] width 11 height 11
radio input "true"
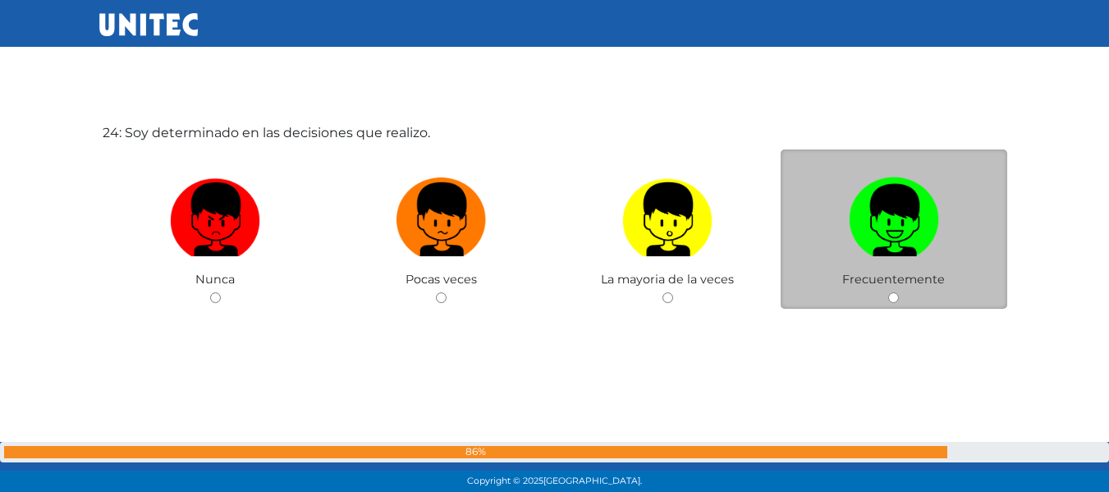
click at [917, 233] on img at bounding box center [894, 214] width 90 height 86
click at [899, 292] on input "radio" at bounding box center [893, 297] width 11 height 11
radio input "true"
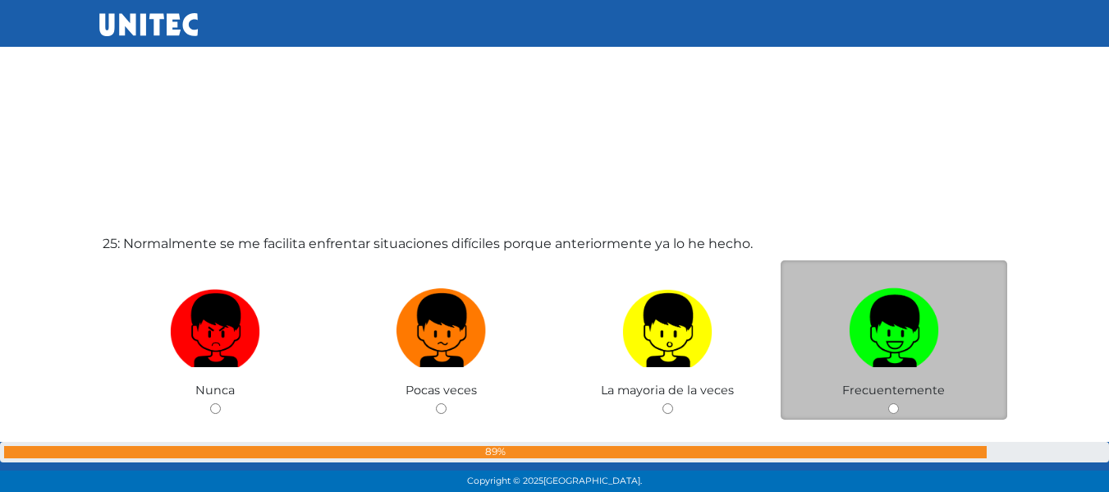
click at [911, 328] on img at bounding box center [894, 324] width 90 height 86
click at [899, 403] on input "radio" at bounding box center [893, 408] width 11 height 11
radio input "true"
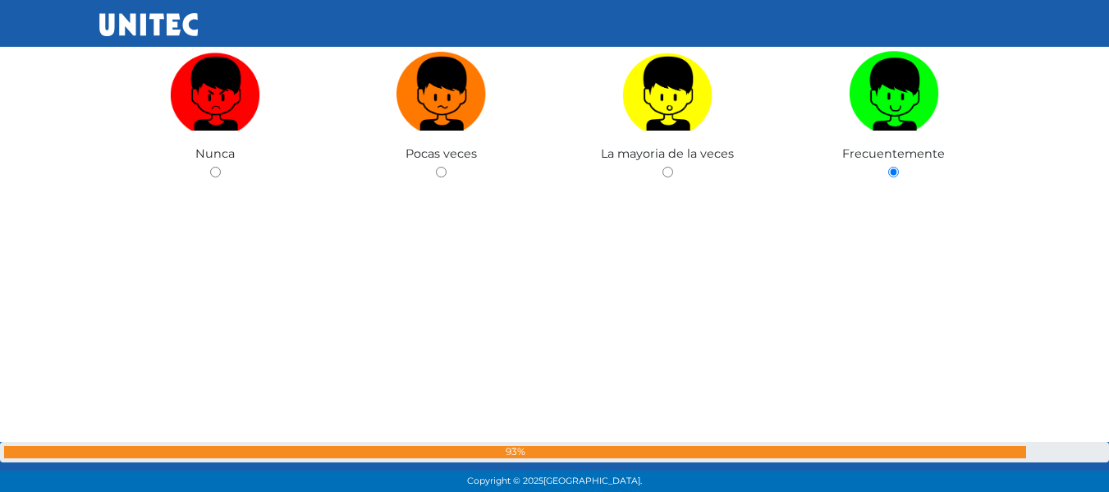
scroll to position [12157, 0]
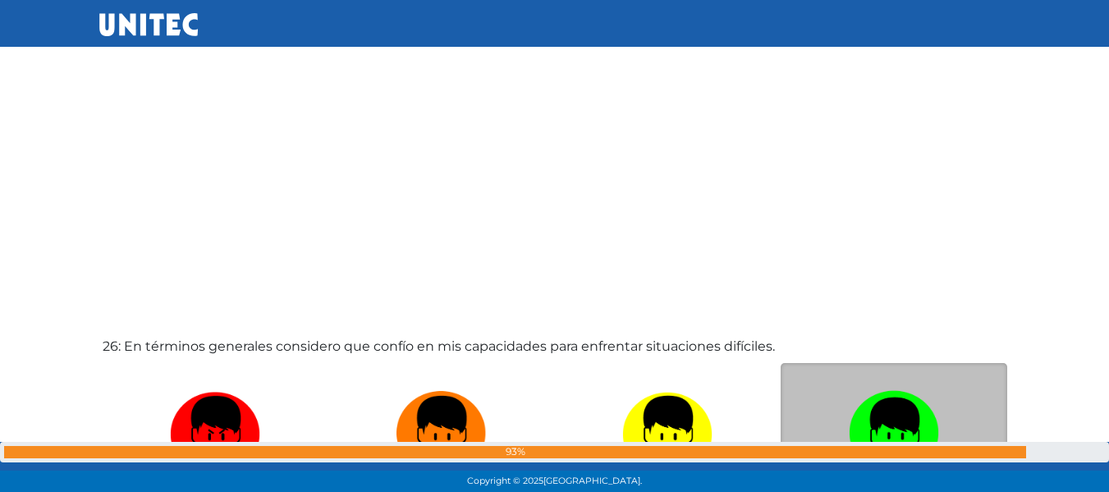
click at [876, 398] on img at bounding box center [894, 427] width 90 height 86
radio input "true"
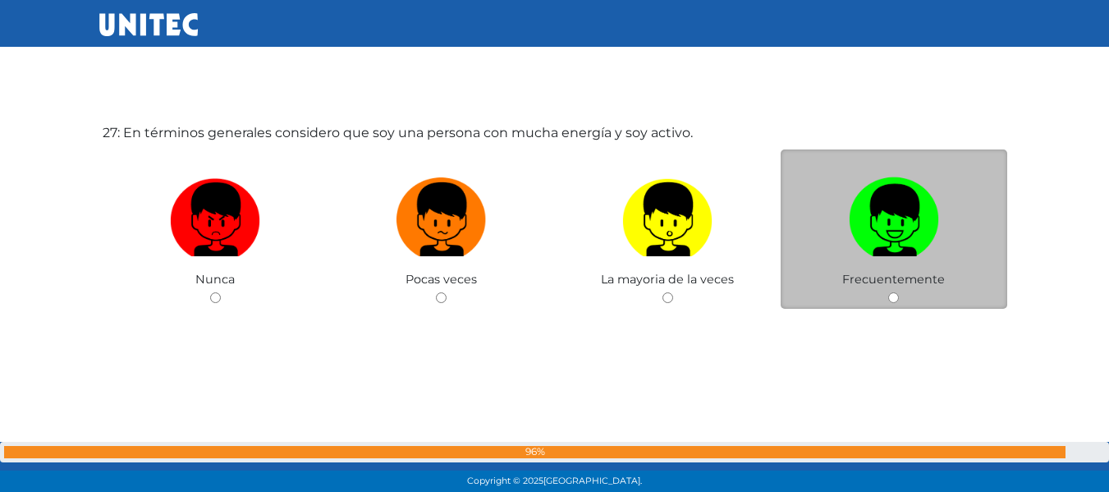
click at [913, 226] on img at bounding box center [894, 214] width 90 height 86
click at [899, 292] on input "radio" at bounding box center [893, 297] width 11 height 11
radio input "true"
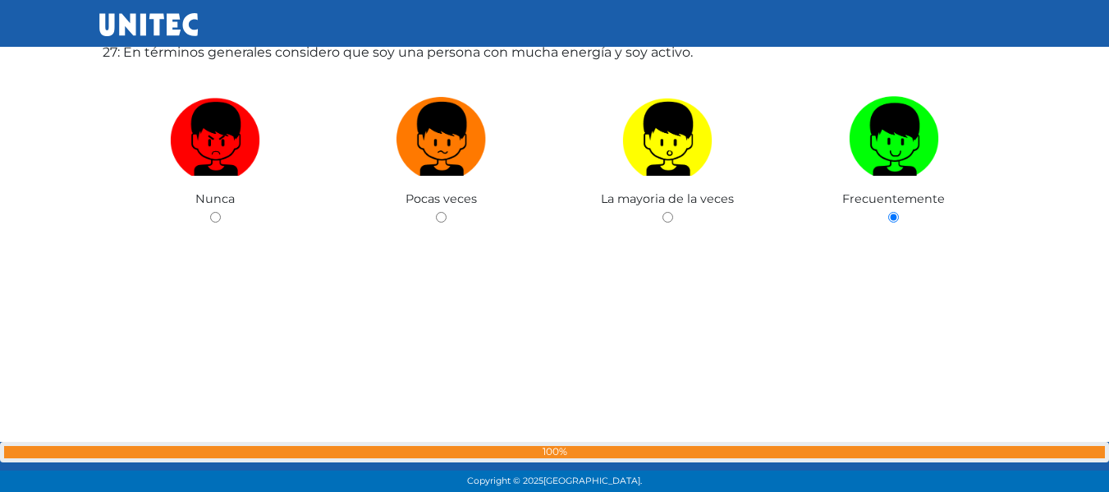
scroll to position [12949, 0]
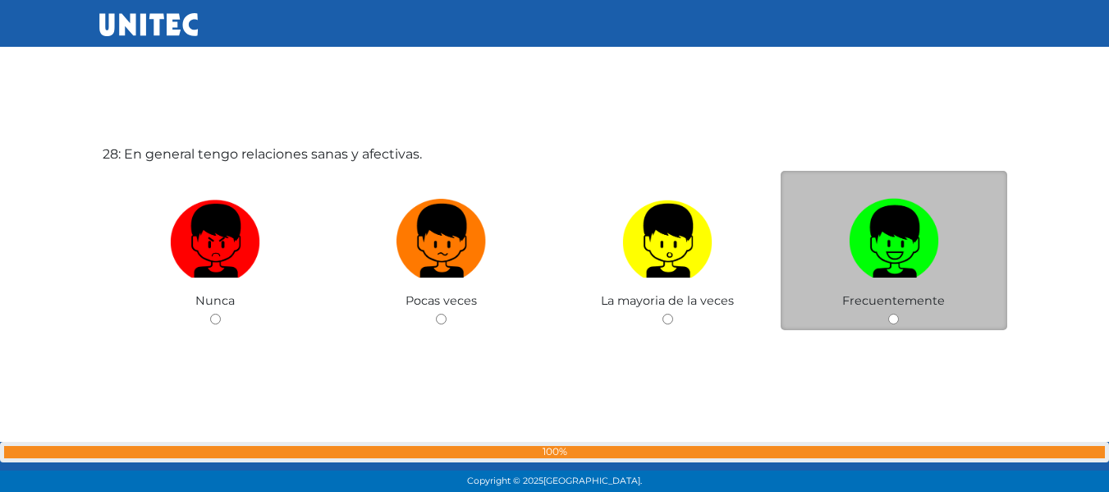
click at [905, 269] on img at bounding box center [894, 235] width 90 height 86
click at [899, 313] on input "radio" at bounding box center [893, 318] width 11 height 11
radio input "true"
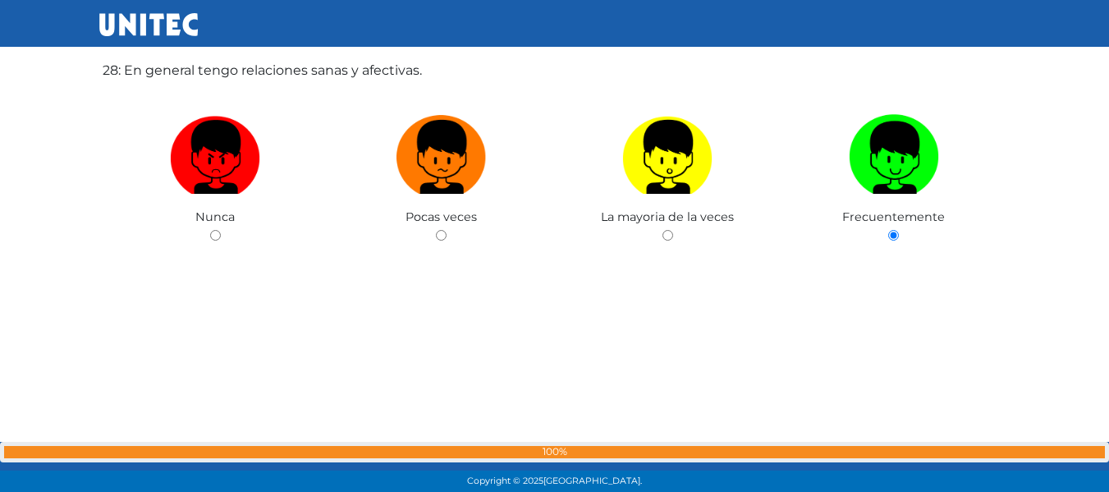
scroll to position [13878, 0]
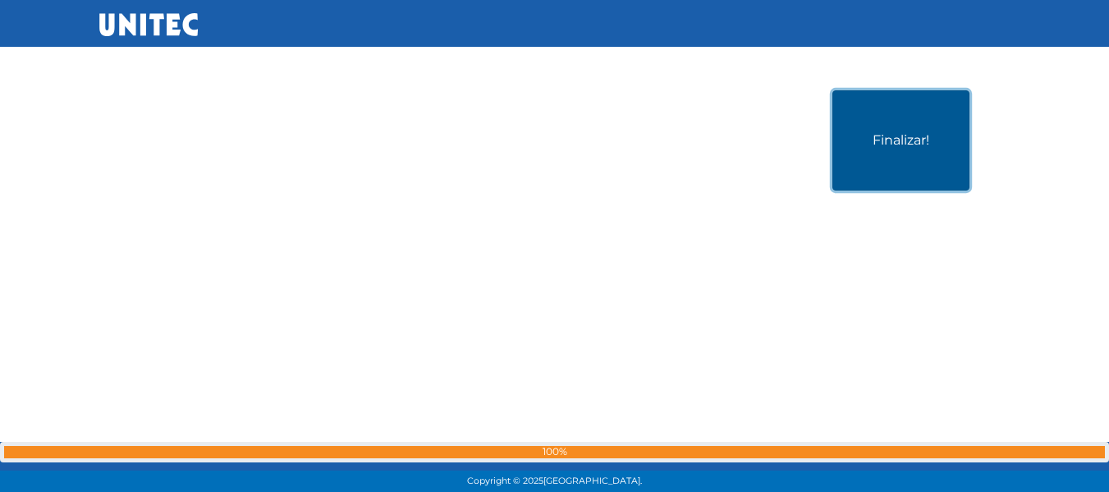
click at [885, 153] on button "Finalizar!" at bounding box center [900, 140] width 137 height 100
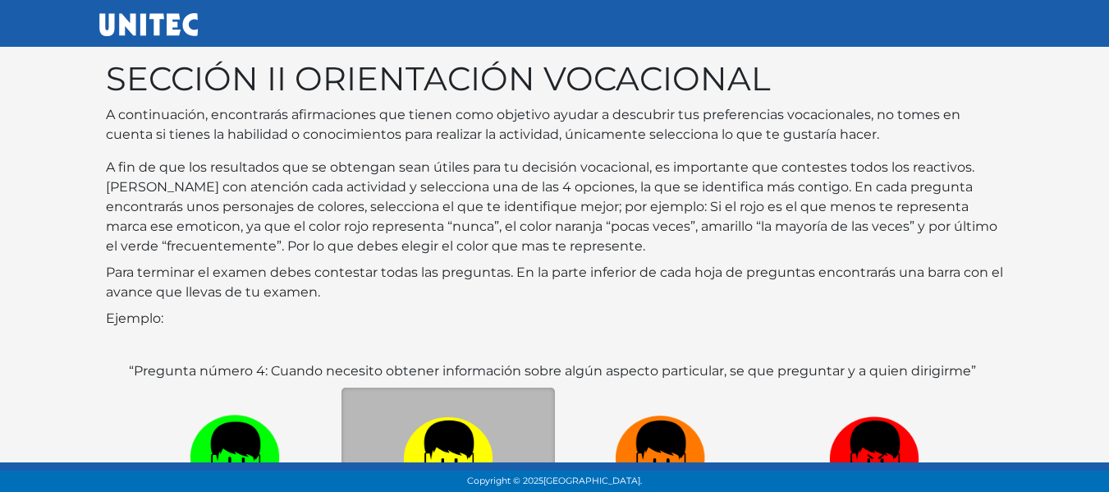
scroll to position [235, 0]
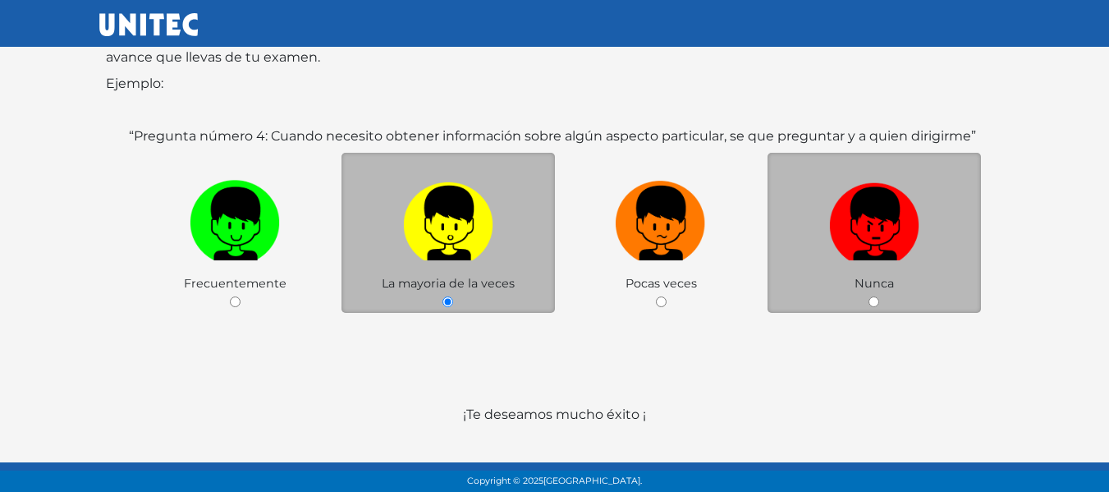
click at [871, 220] on img at bounding box center [874, 217] width 90 height 86
click at [871, 296] on input "radio" at bounding box center [873, 301] width 11 height 11
radio input "true"
